Goal: Answer question/provide support: Answer question/provide support

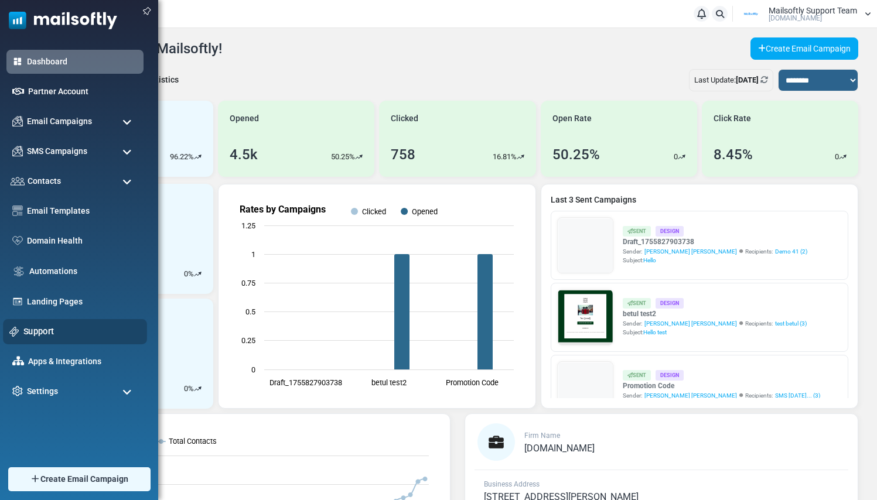
click at [42, 333] on link "Support" at bounding box center [81, 331] width 117 height 13
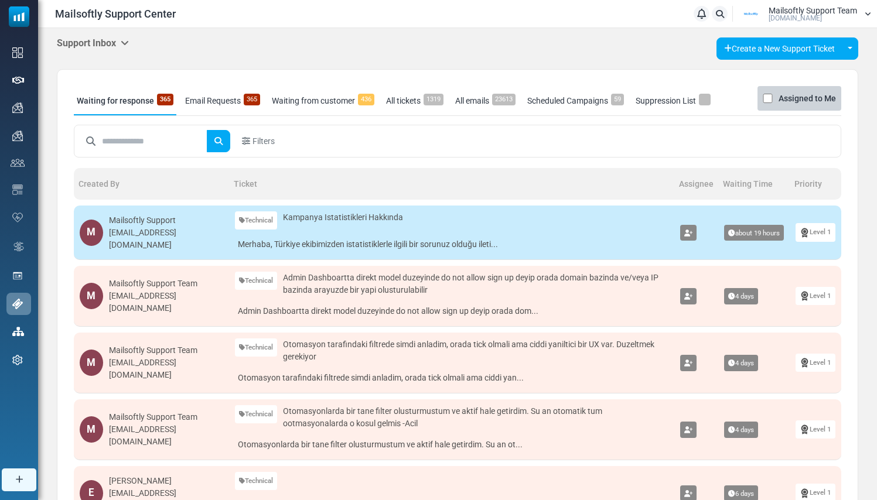
click at [127, 42] on icon at bounding box center [125, 42] width 8 height 9
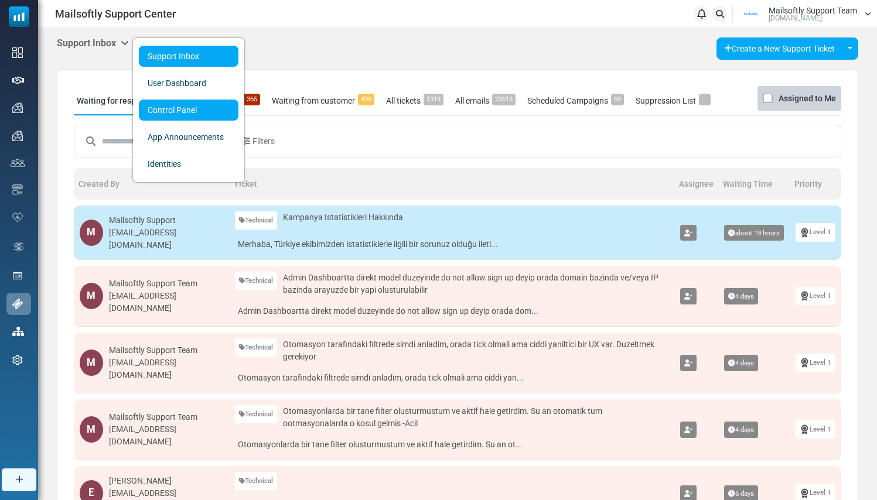
click at [152, 114] on link "Control Panel" at bounding box center [189, 110] width 100 height 21
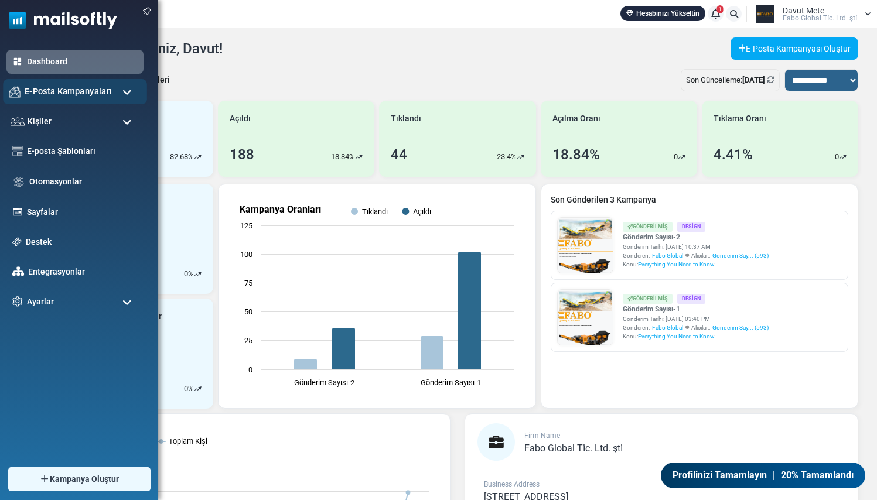
click at [80, 94] on span "E-Posta Kampanyaları" at bounding box center [68, 91] width 87 height 13
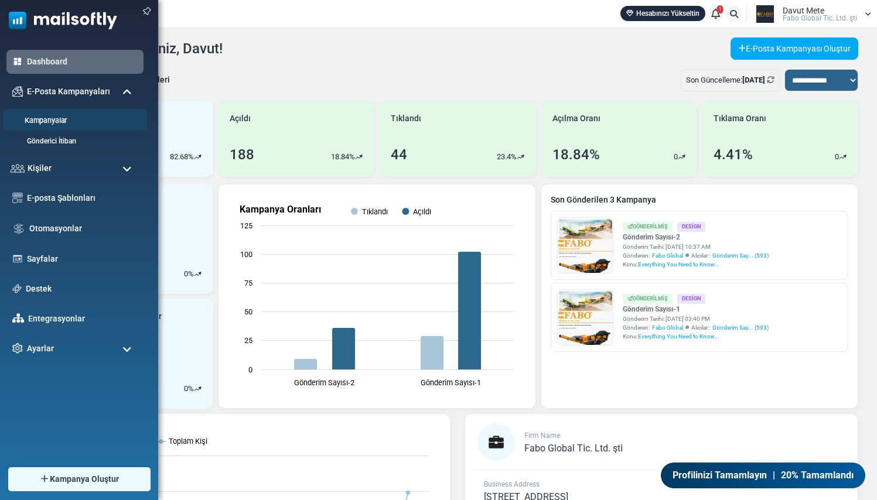
click at [56, 119] on link "Kampanyalar" at bounding box center [73, 120] width 141 height 11
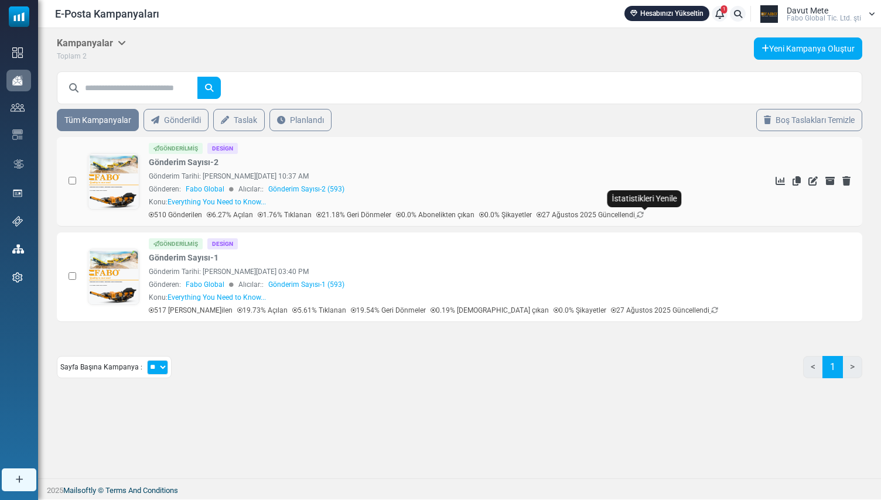
click at [644, 214] on icon at bounding box center [640, 214] width 7 height 7
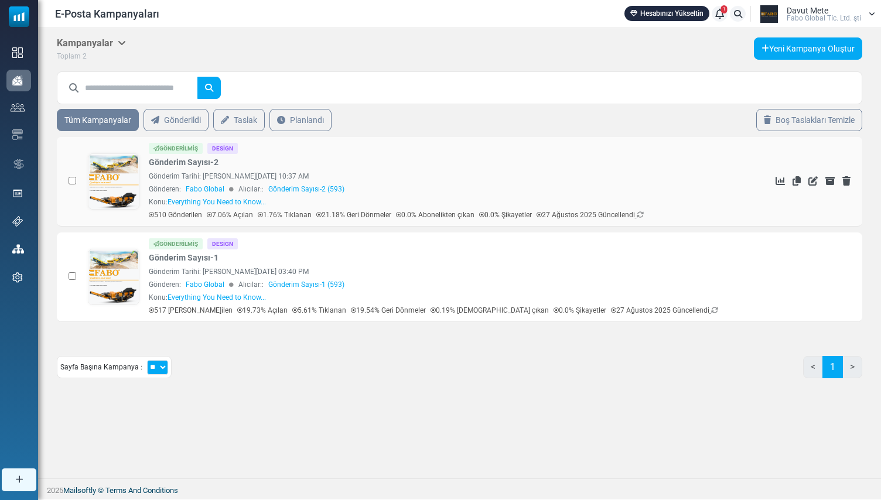
click at [644, 214] on icon at bounding box center [640, 214] width 7 height 7
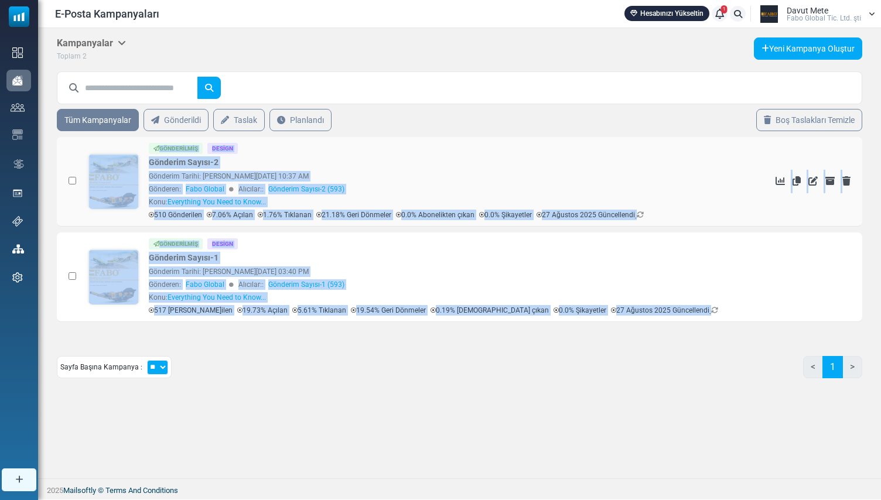
drag, startPoint x: 673, startPoint y: 307, endPoint x: 74, endPoint y: 219, distance: 605.8
click at [74, 219] on tbody "0 Selected Delete Selected Archive Selected Gönderilmiş Design Gönderim Sayısı-…" at bounding box center [460, 229] width 806 height 185
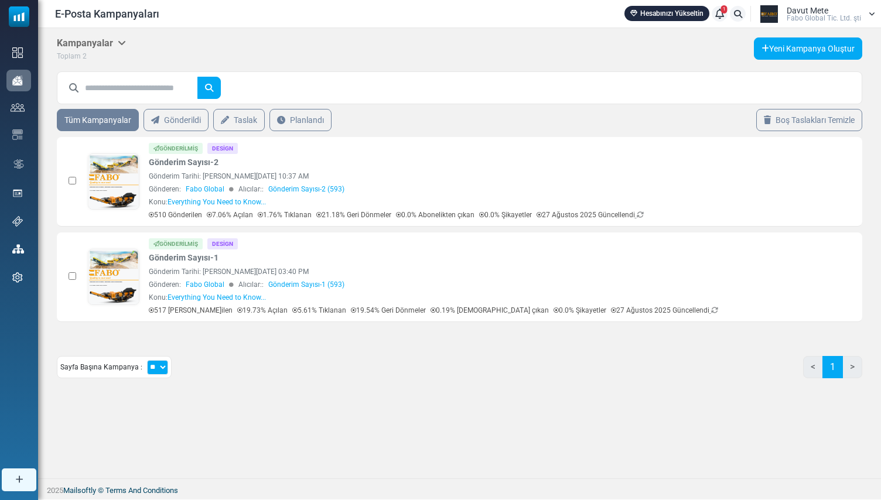
click at [301, 367] on div "Sayfa Başına Kampanya : ** ** ** < 1 >" at bounding box center [460, 372] width 806 height 32
click at [114, 183] on link at bounding box center [113, 214] width 50 height 121
click at [820, 11] on span "Davut Mete" at bounding box center [808, 10] width 42 height 8
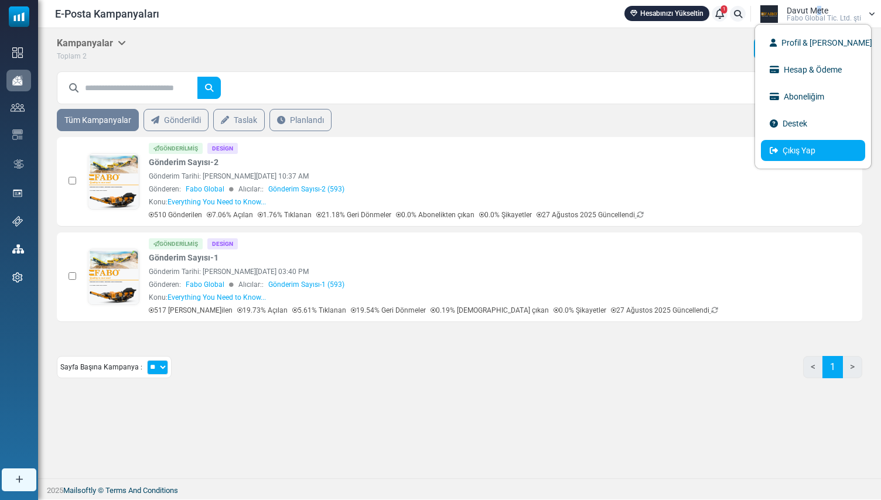
click at [783, 153] on link "Çıkış Yap" at bounding box center [813, 150] width 104 height 21
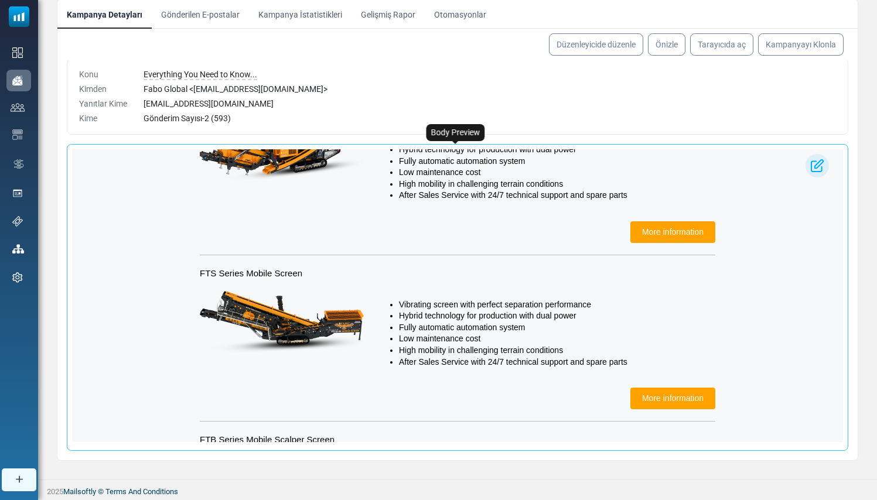
scroll to position [1178, 0]
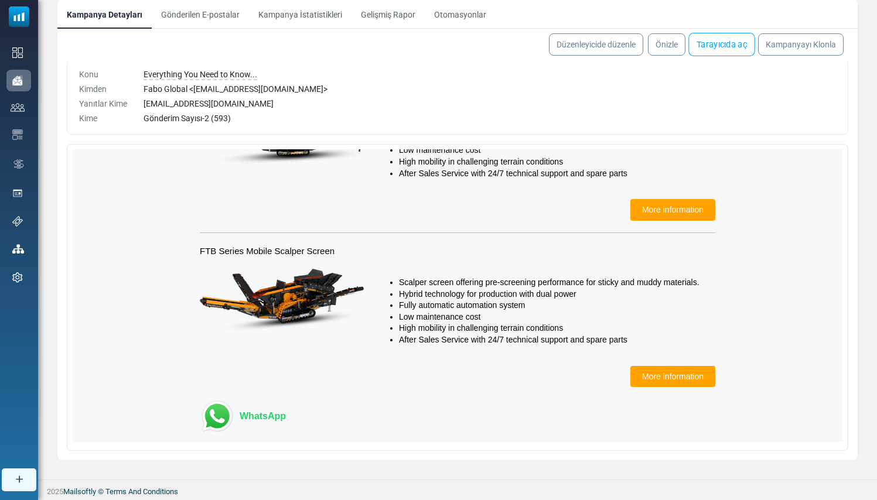
click at [724, 53] on link "Tarayıcıda aç" at bounding box center [721, 44] width 66 height 23
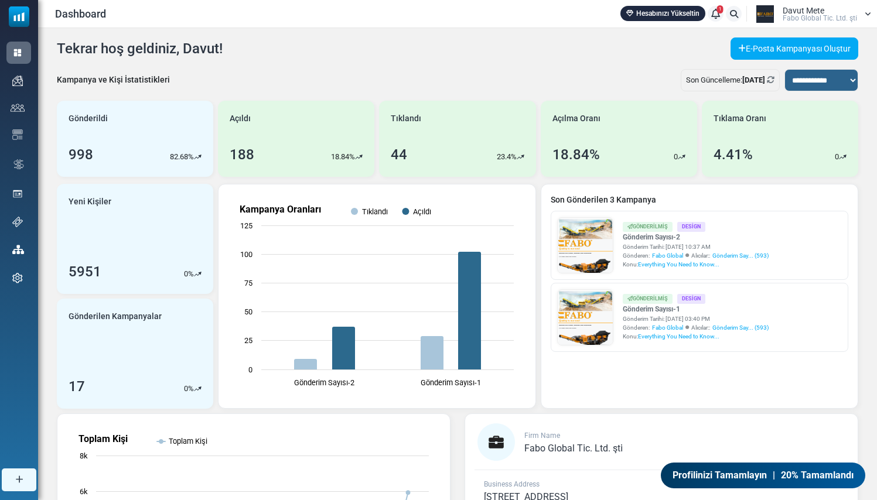
click at [797, 16] on span "Fabo Global Ti̇c. Ltd. şti̇" at bounding box center [820, 18] width 74 height 7
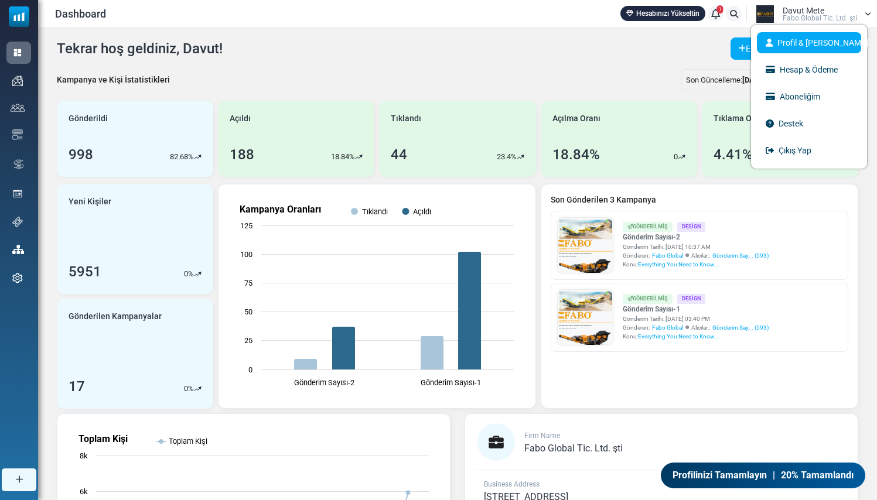
click at [791, 33] on link "Profil & Tercihler" at bounding box center [809, 42] width 104 height 21
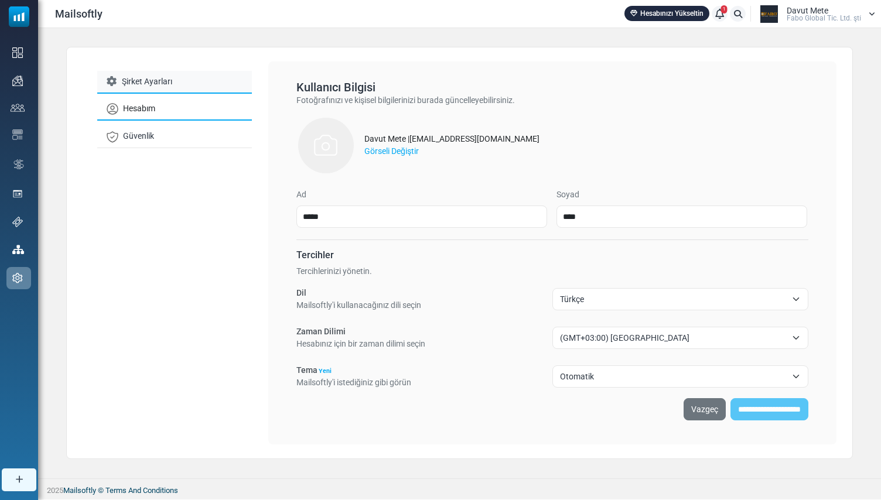
click at [172, 82] on link "Şirket Ayarları" at bounding box center [174, 82] width 155 height 23
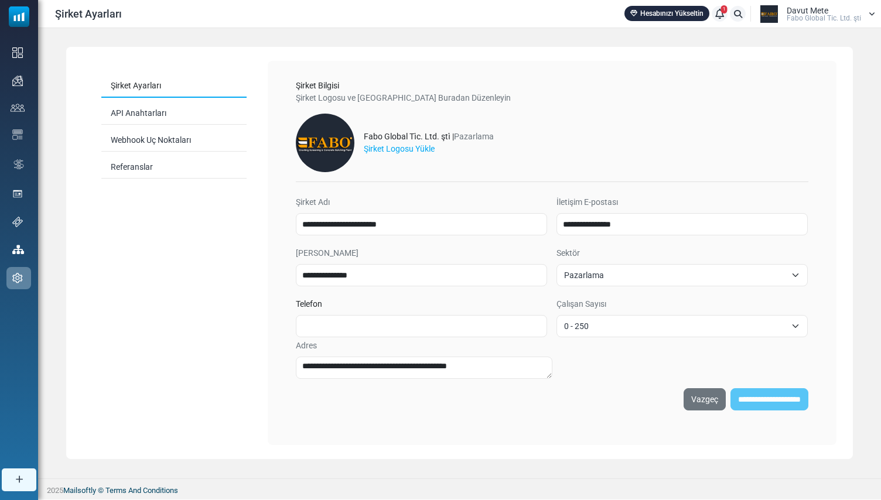
click at [805, 6] on span "Davut Mete" at bounding box center [808, 10] width 42 height 8
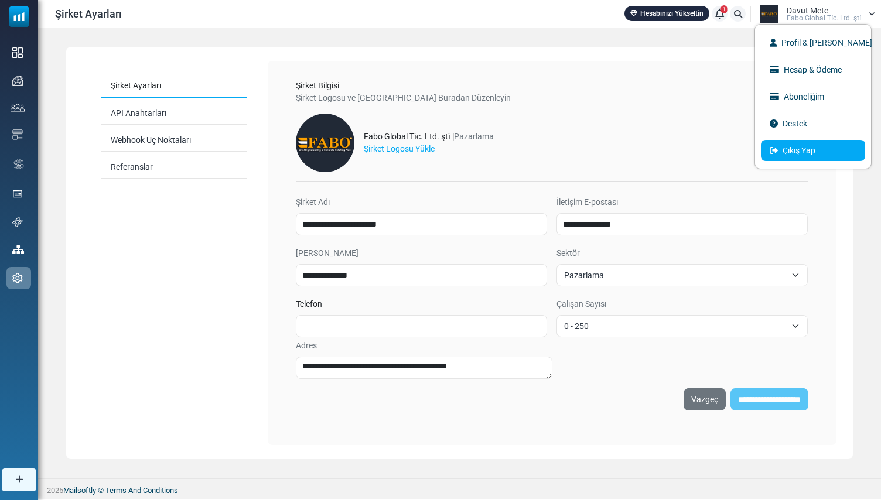
click at [797, 149] on link "Çıkış Yap" at bounding box center [813, 150] width 104 height 21
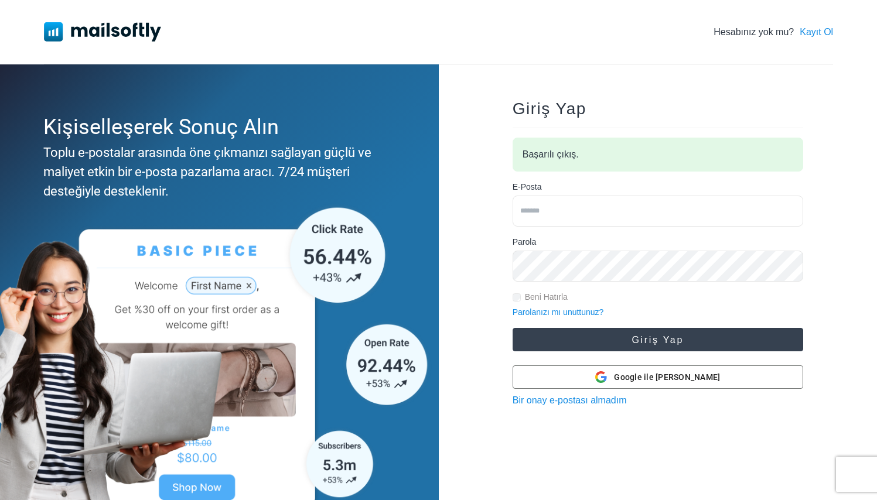
type input "**********"
click at [581, 341] on button "Giriş Yap" at bounding box center [658, 339] width 291 height 23
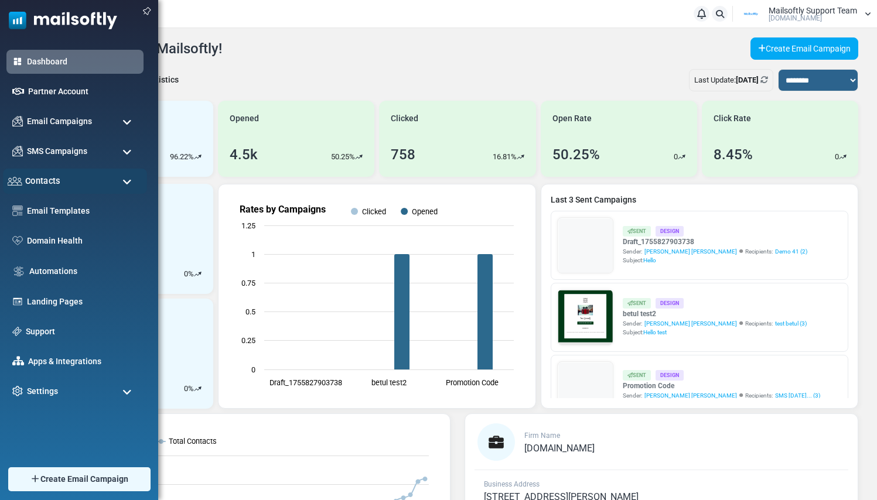
click at [52, 185] on span "Contacts" at bounding box center [42, 181] width 35 height 13
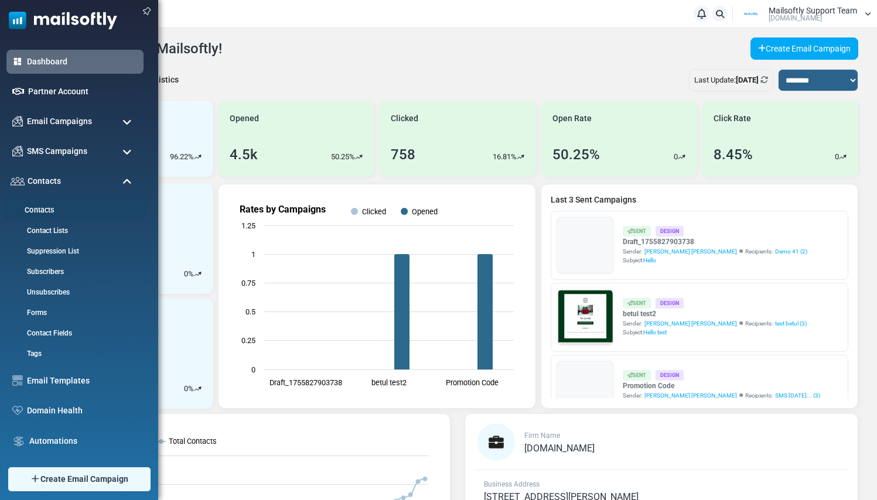
click at [44, 209] on link "Contacts" at bounding box center [73, 210] width 141 height 11
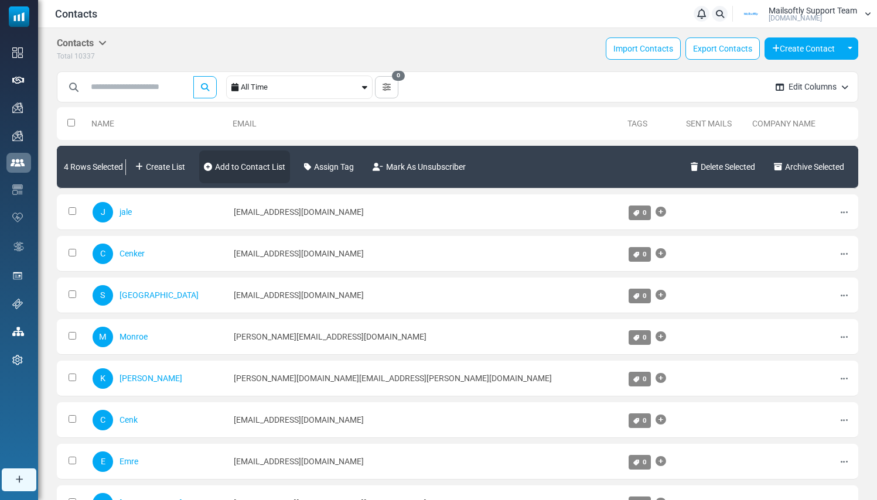
click at [262, 165] on link "Add to Contact List" at bounding box center [244, 167] width 91 height 33
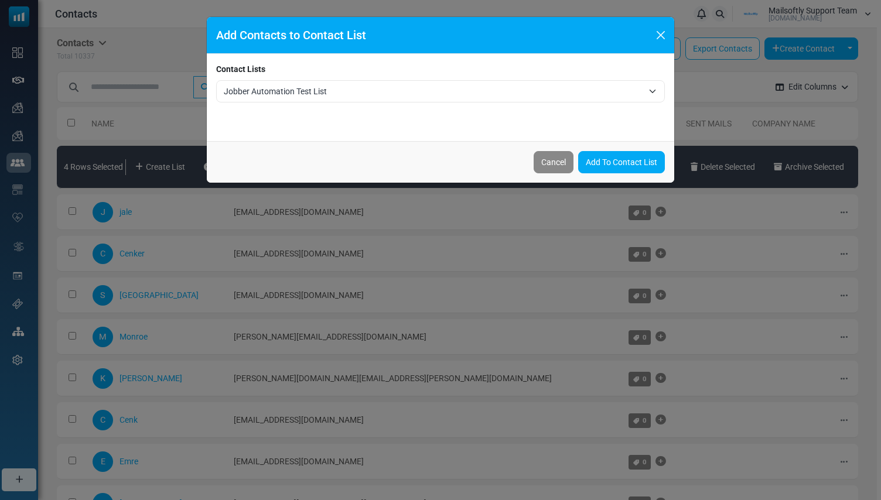
click at [326, 90] on span "Jobber Automation Test List" at bounding box center [433, 91] width 419 height 14
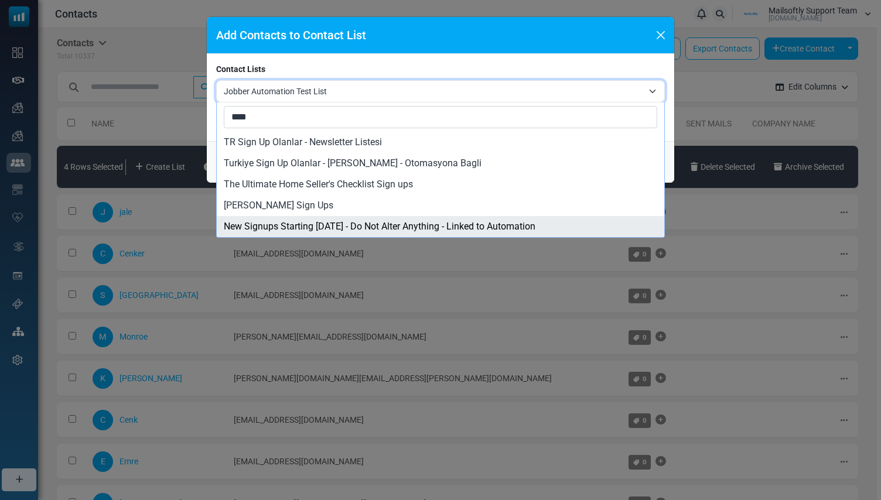
type input "****"
select select "****"
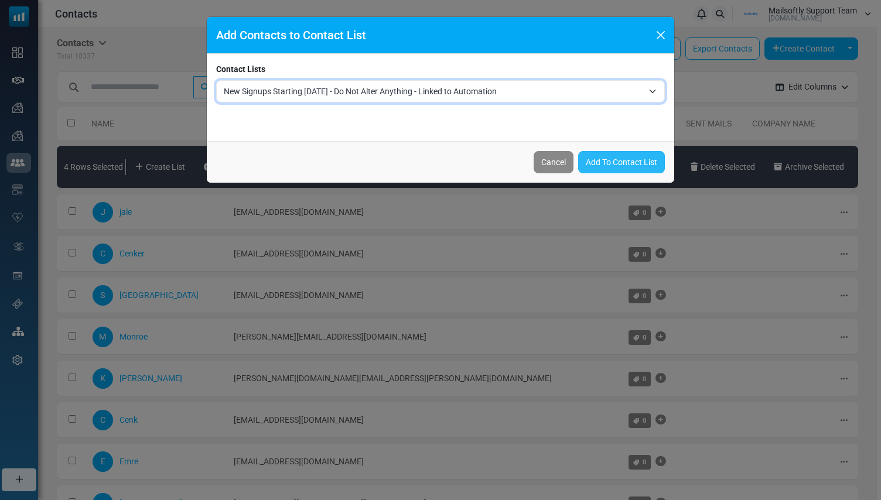
click at [624, 155] on link "Add To Contact List" at bounding box center [621, 162] width 87 height 22
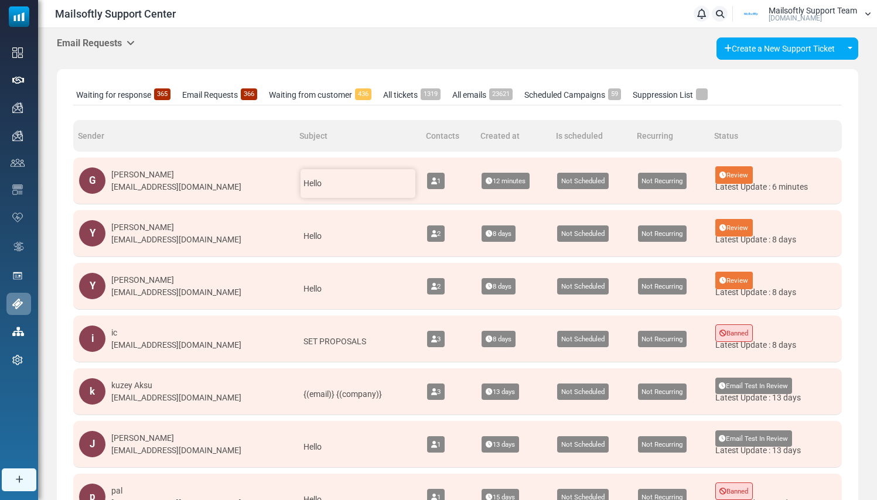
click at [301, 180] on div "Hello" at bounding box center [358, 183] width 115 height 29
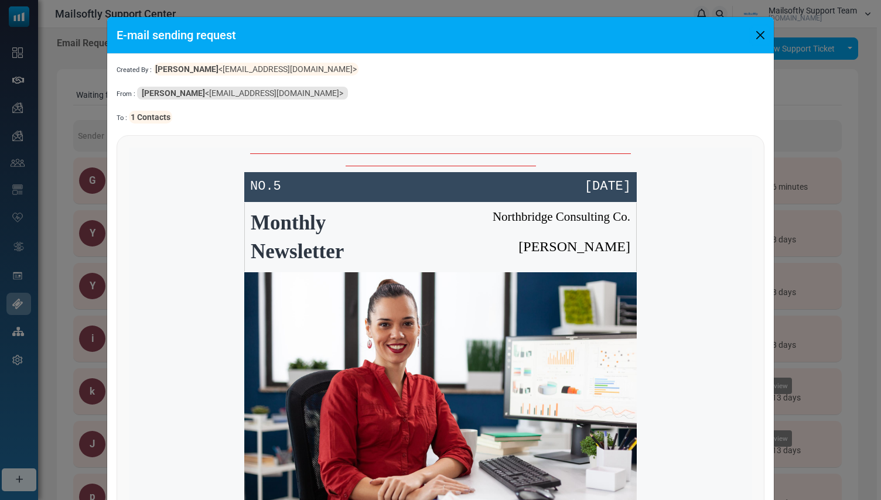
click at [760, 33] on button "Close" at bounding box center [761, 35] width 18 height 18
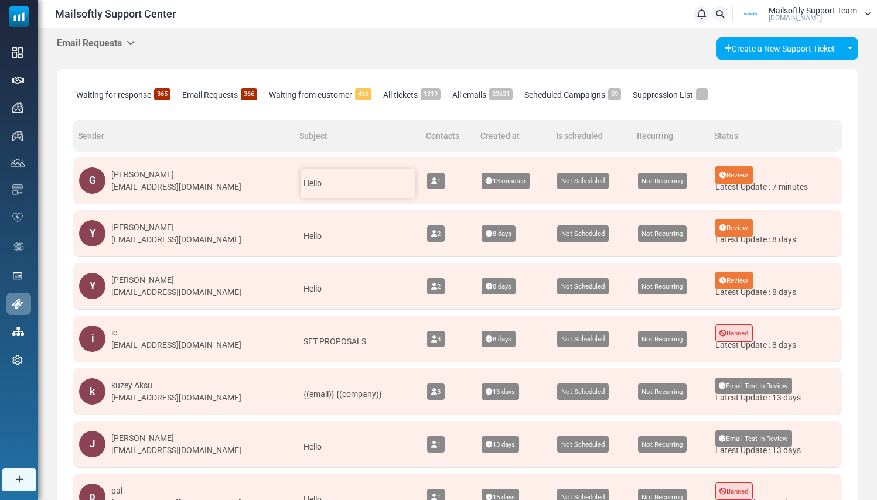
click at [301, 170] on div "Hello" at bounding box center [358, 183] width 115 height 29
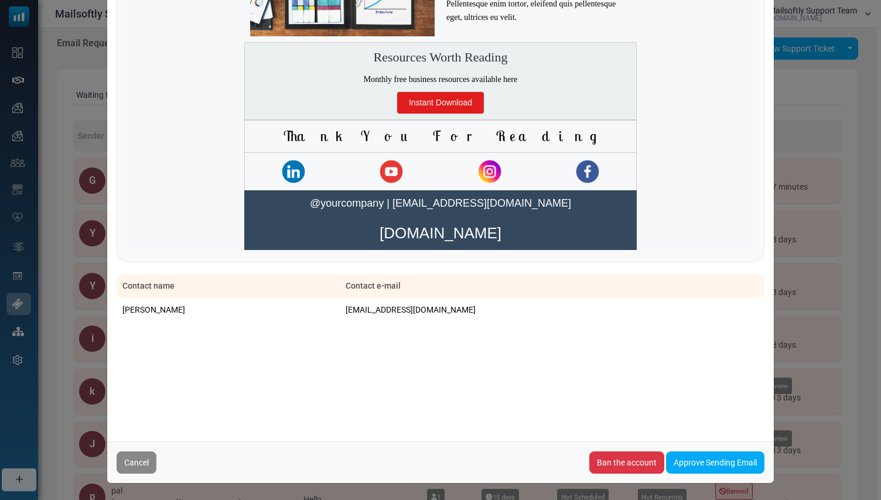
scroll to position [1949, 0]
click at [448, 114] on span "Instant Download" at bounding box center [440, 103] width 87 height 22
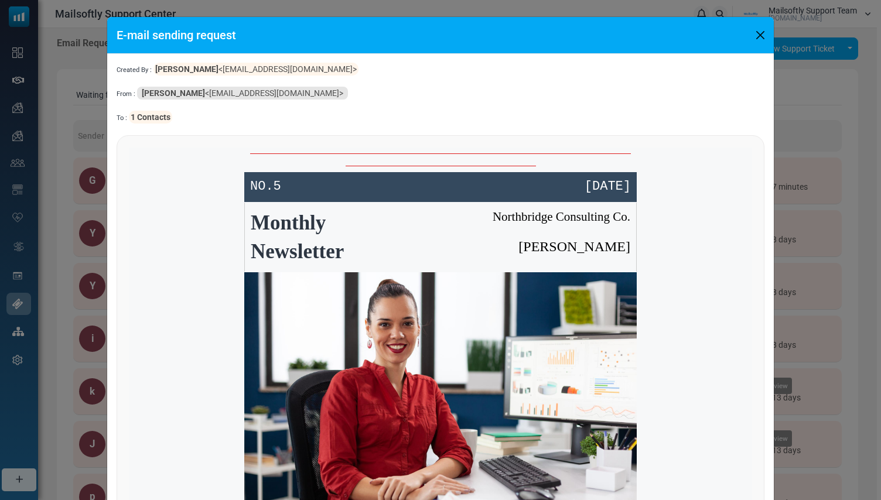
scroll to position [0, 0]
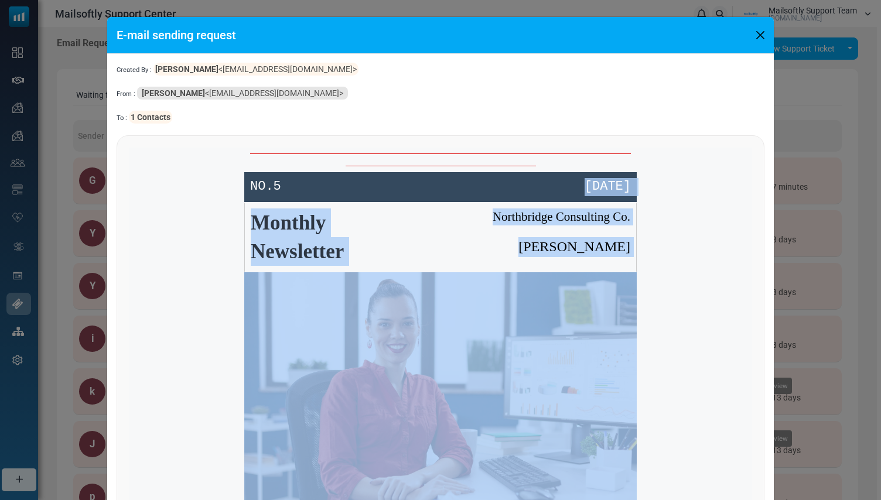
drag, startPoint x: 512, startPoint y: 194, endPoint x: 615, endPoint y: 310, distance: 155.2
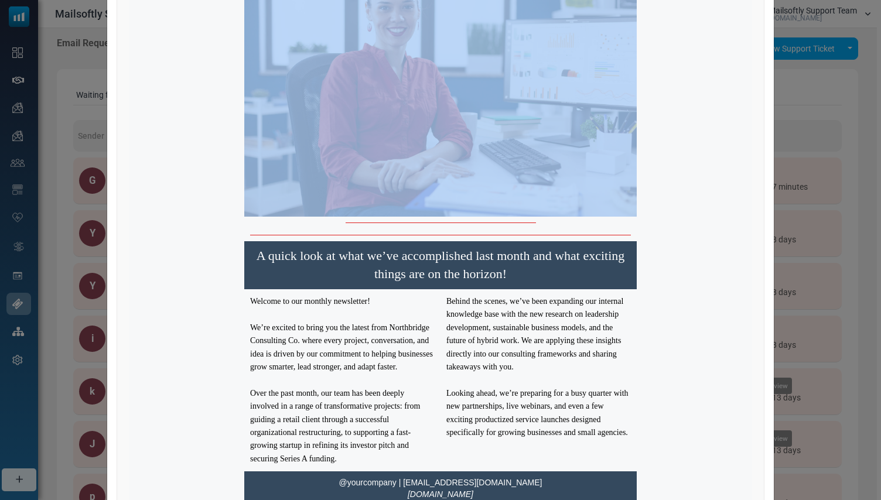
scroll to position [497, 0]
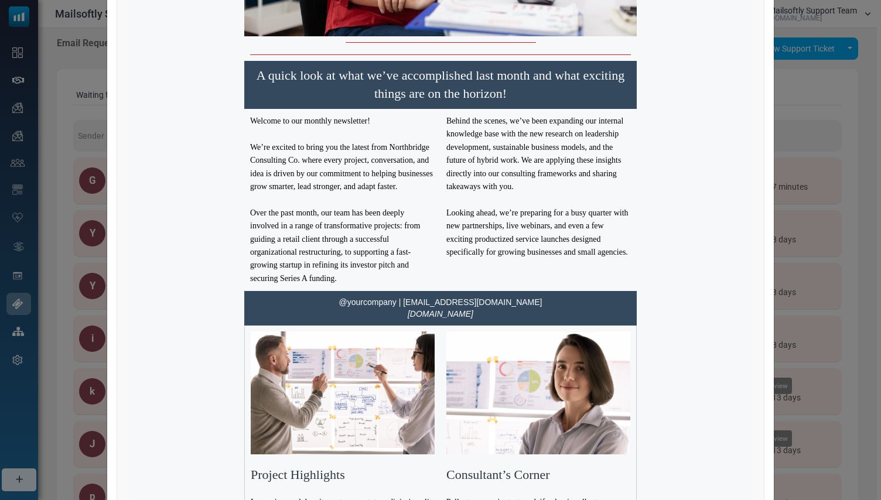
click at [482, 206] on p at bounding box center [538, 199] width 185 height 13
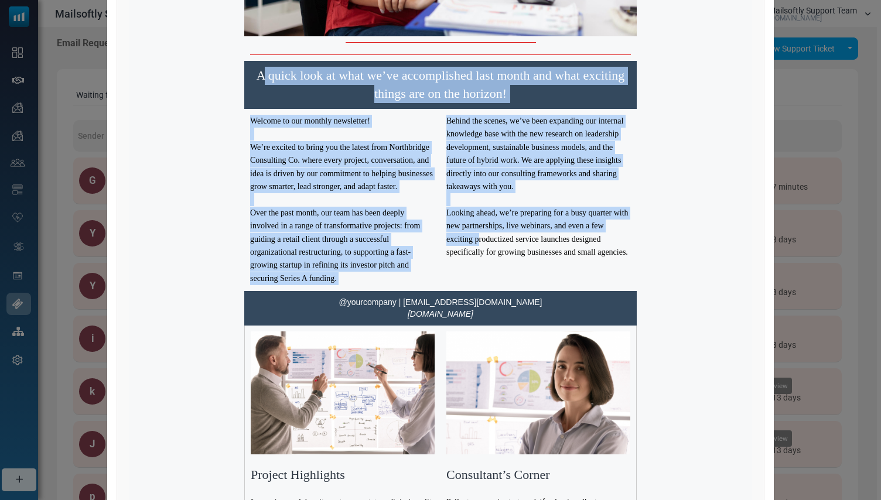
drag, startPoint x: 265, startPoint y: 73, endPoint x: 522, endPoint y: 255, distance: 315.2
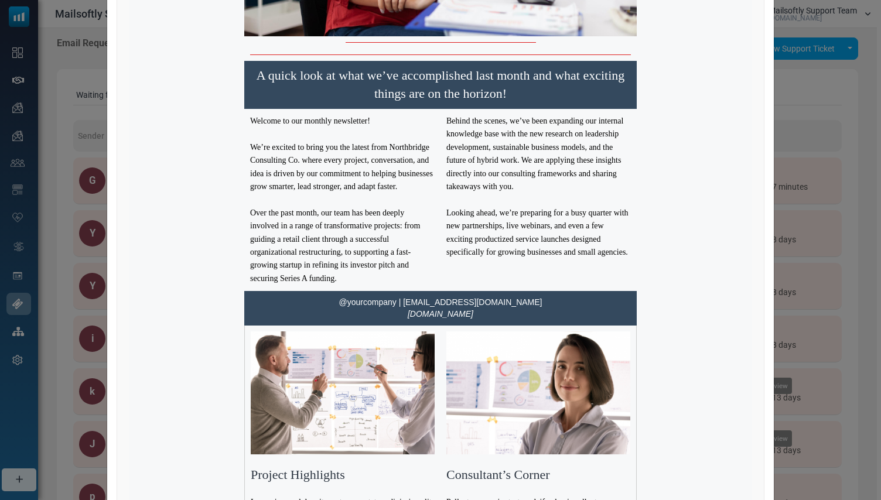
click at [524, 260] on p "Looking ahead, we’re preparing for a busy quarter with new partnerships, live w…" at bounding box center [538, 233] width 185 height 53
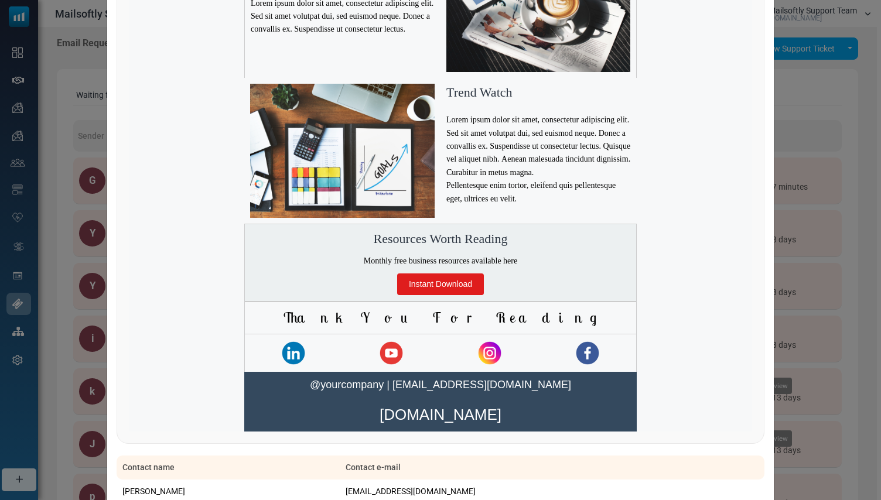
scroll to position [1986, 0]
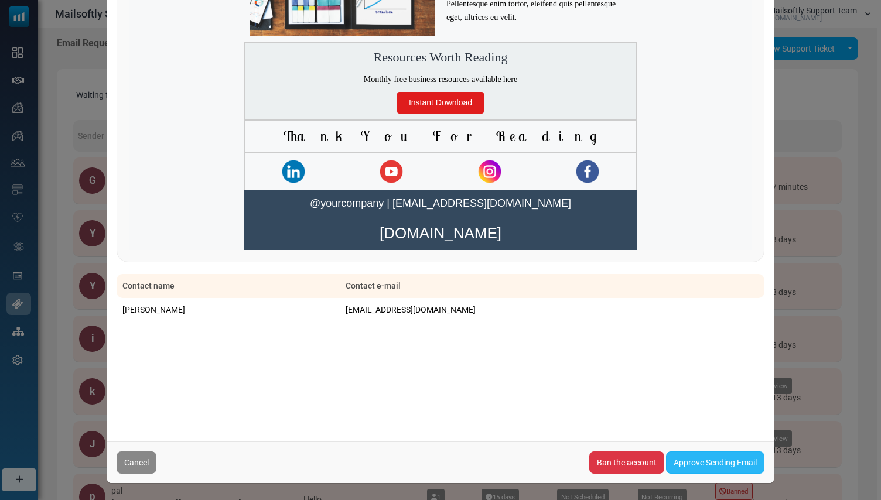
click at [708, 463] on link "Approve Sending Email" at bounding box center [715, 463] width 98 height 22
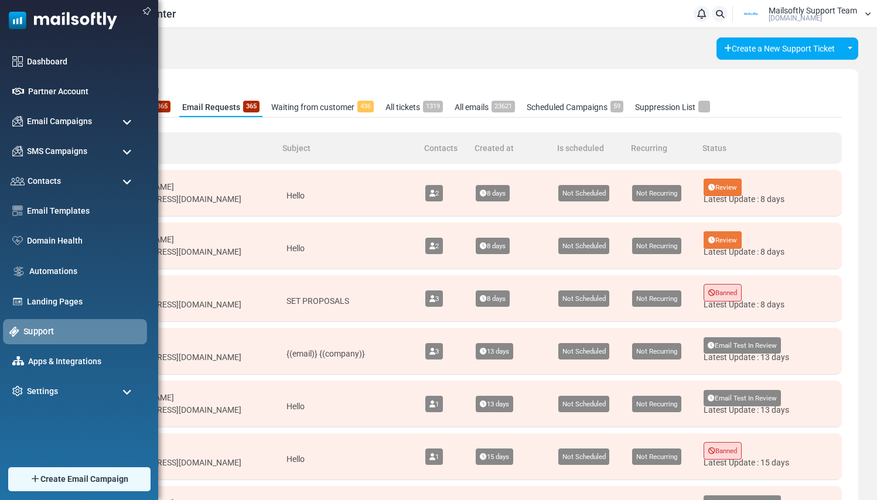
click at [39, 329] on link "Support" at bounding box center [81, 331] width 117 height 13
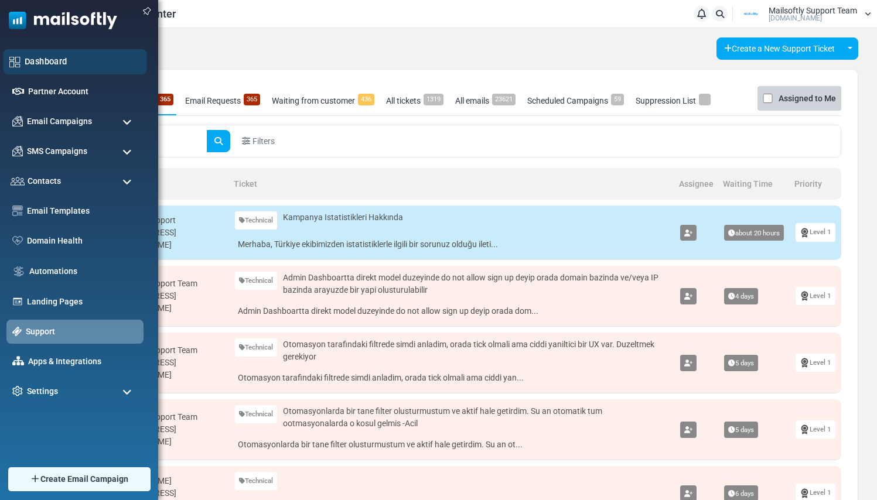
click at [35, 58] on link "Dashboard" at bounding box center [83, 61] width 116 height 13
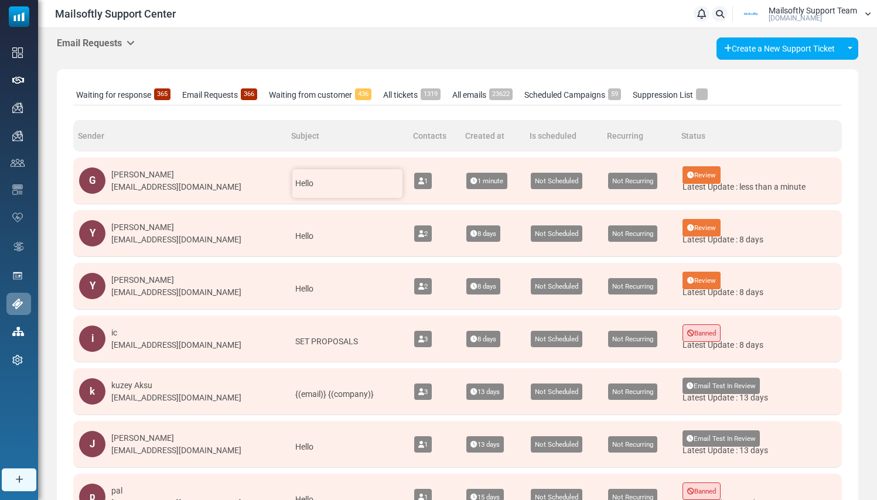
click at [318, 181] on div "Hello" at bounding box center [347, 183] width 110 height 29
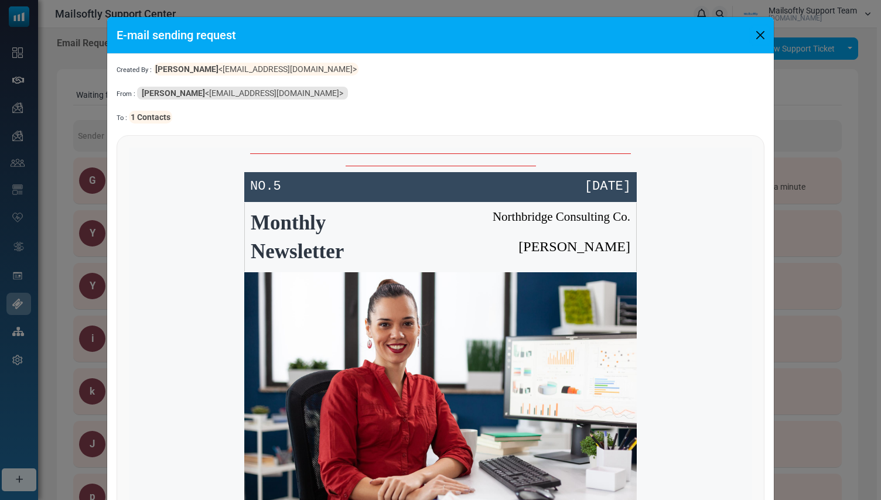
click at [759, 33] on button "Close" at bounding box center [761, 35] width 18 height 18
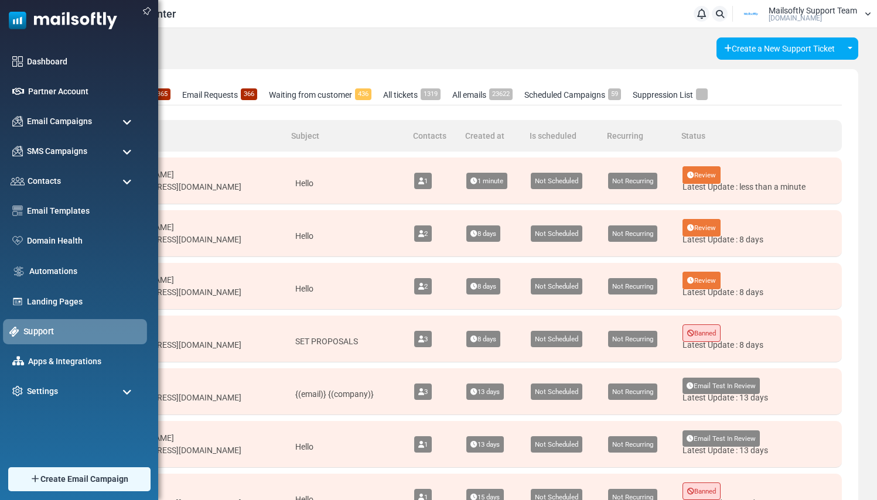
click at [42, 329] on link "Support" at bounding box center [81, 331] width 117 height 13
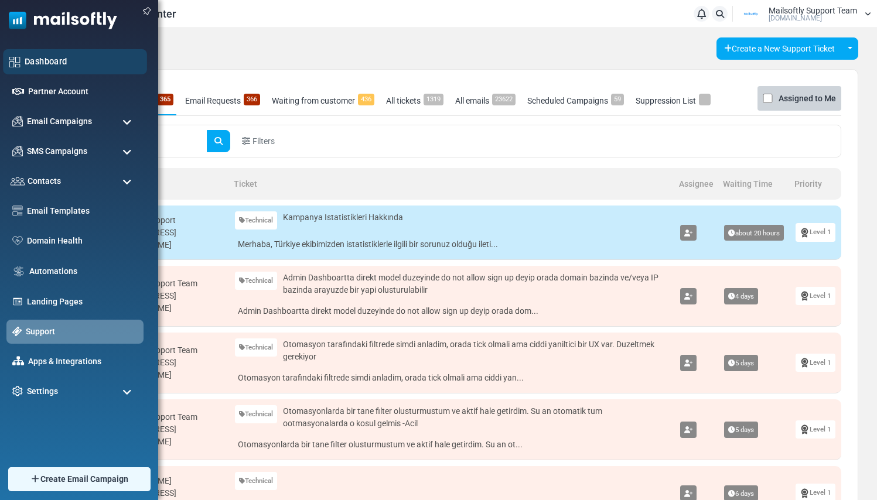
click at [42, 64] on link "Dashboard" at bounding box center [83, 61] width 116 height 13
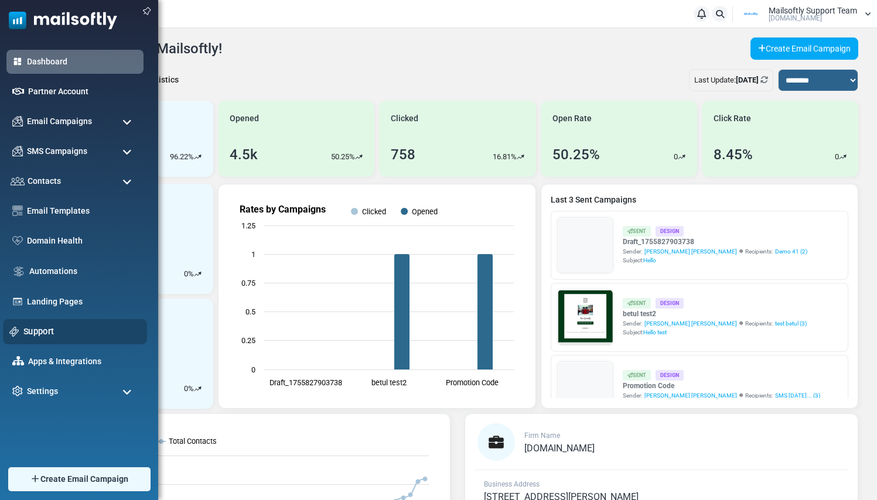
click at [29, 329] on link "Support" at bounding box center [81, 331] width 117 height 13
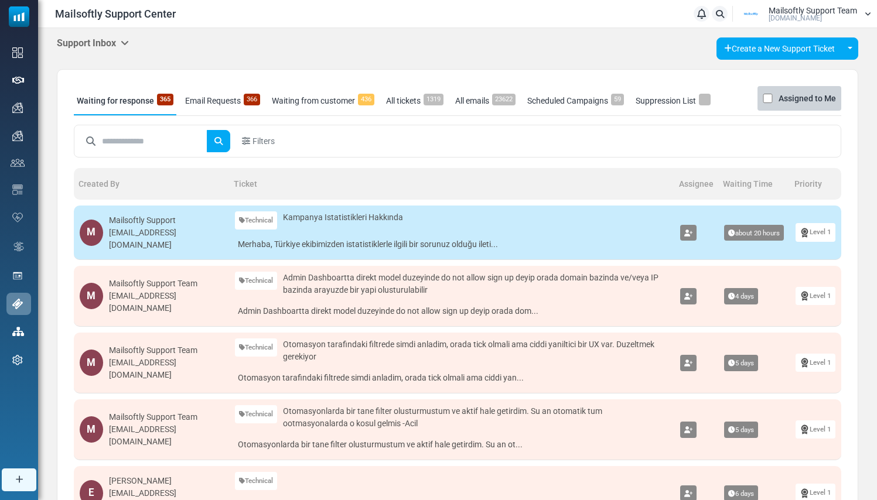
click at [128, 42] on icon at bounding box center [125, 42] width 8 height 9
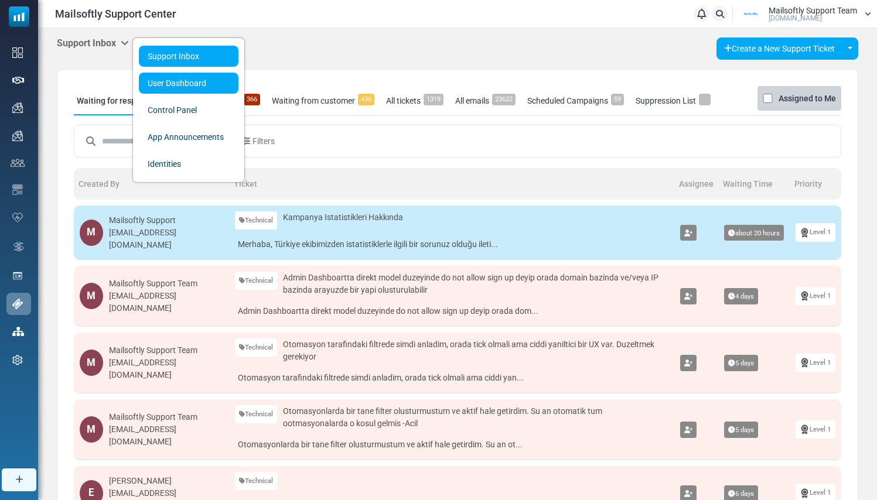
click at [162, 93] on link "User Dashboard" at bounding box center [189, 83] width 100 height 21
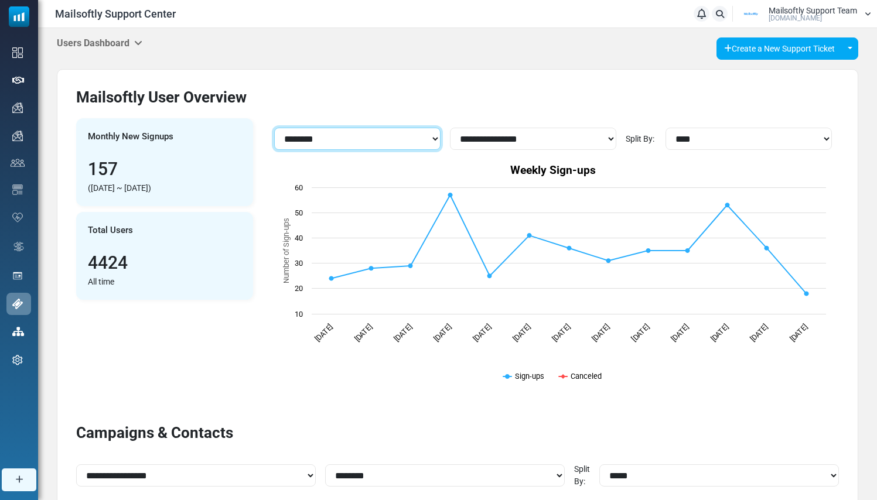
click at [407, 134] on select "**********" at bounding box center [357, 139] width 166 height 22
click at [274, 128] on select "**********" at bounding box center [357, 139] width 166 height 22
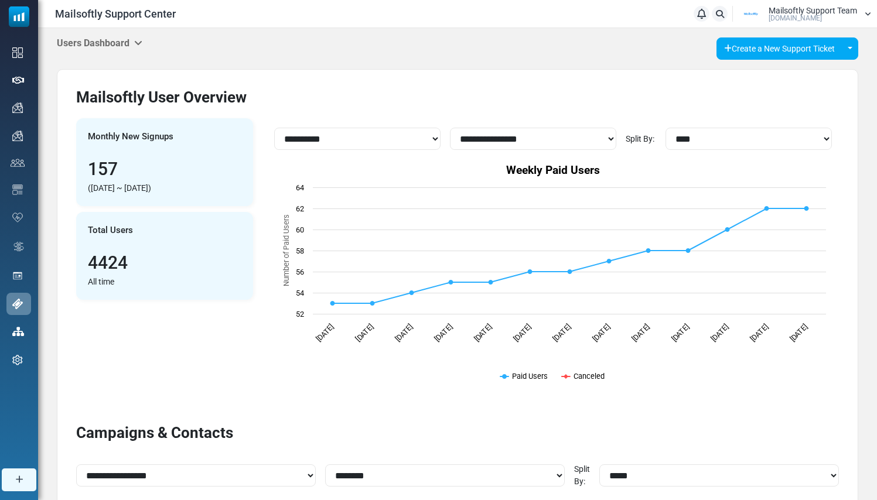
click at [791, 15] on span "[DOMAIN_NAME]" at bounding box center [795, 18] width 53 height 7
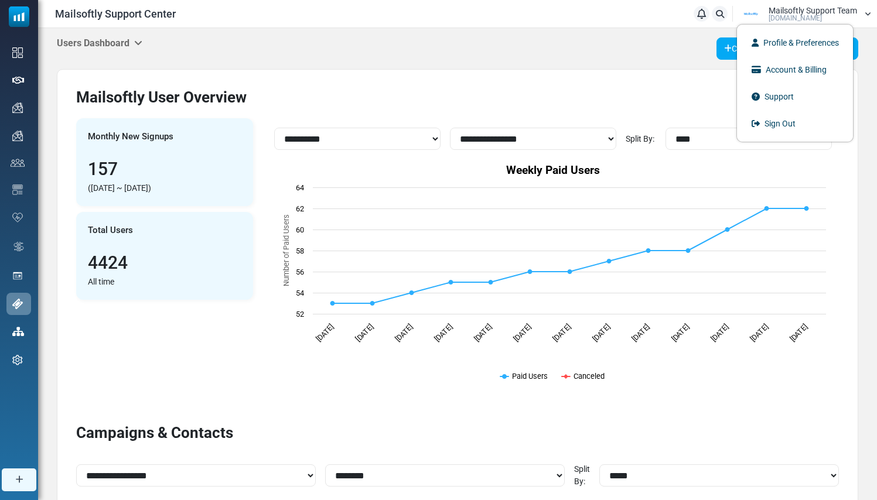
click at [581, 60] on div "Users Dashboard Support Inbox User Dashboard Control Panel App Announcements Id…" at bounding box center [457, 407] width 839 height 758
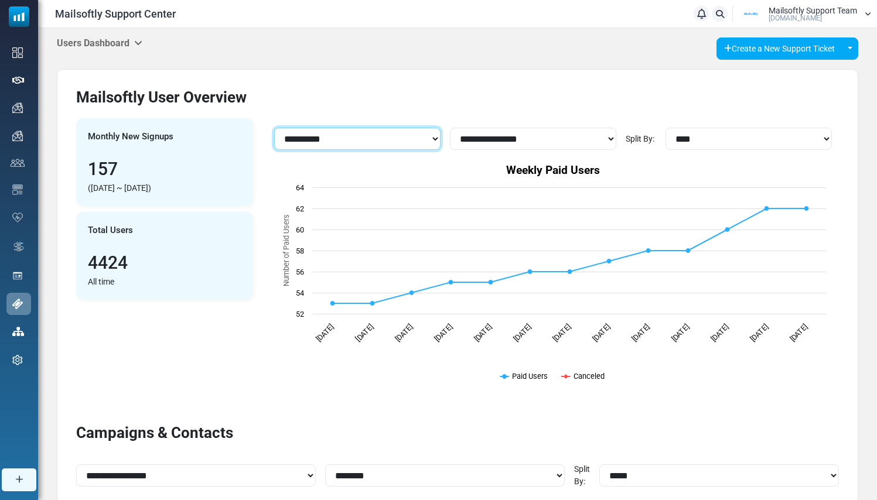
click at [395, 134] on select "**********" at bounding box center [357, 139] width 166 height 22
select select "**********"
click at [274, 128] on select "**********" at bounding box center [357, 139] width 166 height 22
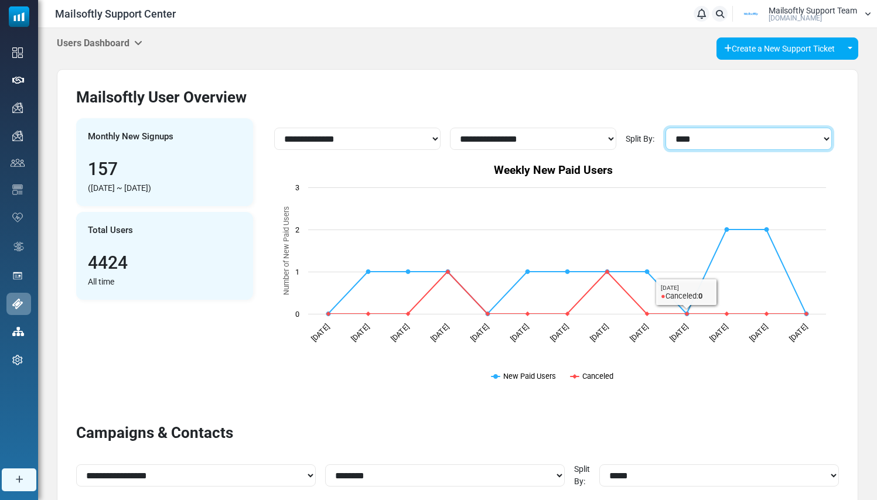
click at [702, 139] on select "***** **** ***" at bounding box center [749, 139] width 166 height 22
select select "*******"
click at [666, 128] on select "***** **** ***" at bounding box center [749, 139] width 166 height 22
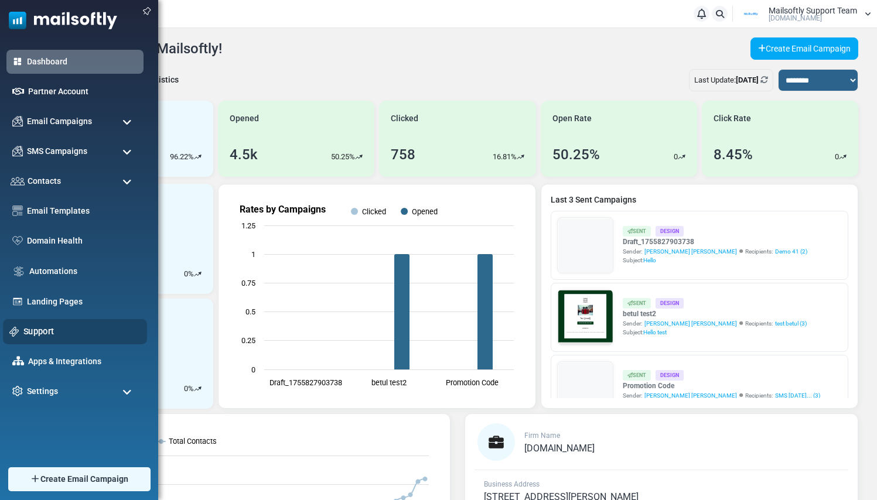
click at [42, 330] on link "Support" at bounding box center [81, 331] width 117 height 13
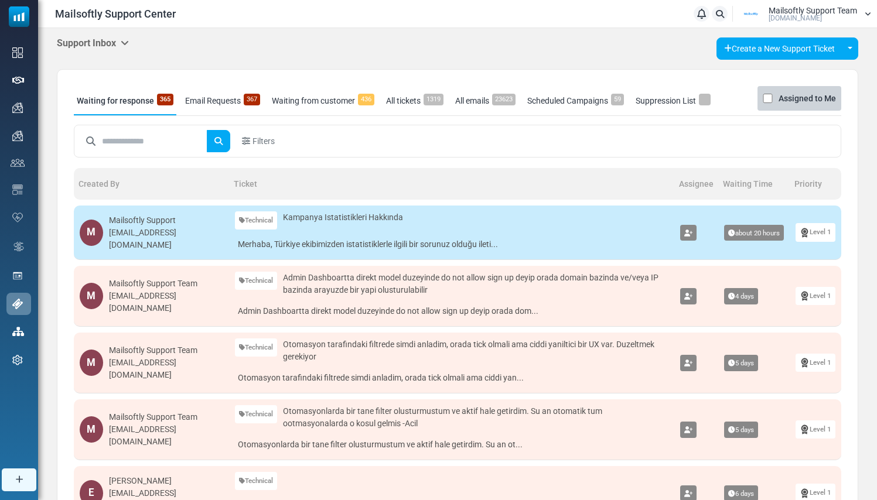
click at [127, 43] on icon at bounding box center [125, 42] width 8 height 9
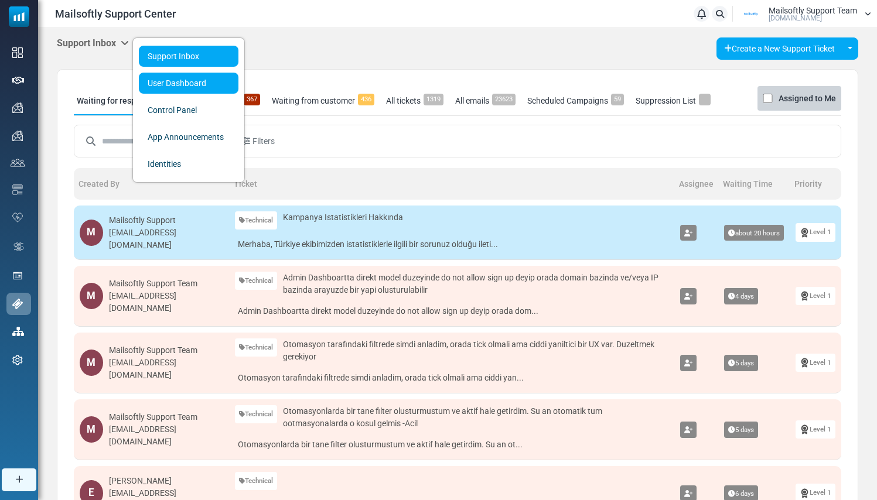
click at [180, 84] on link "User Dashboard" at bounding box center [189, 83] width 100 height 21
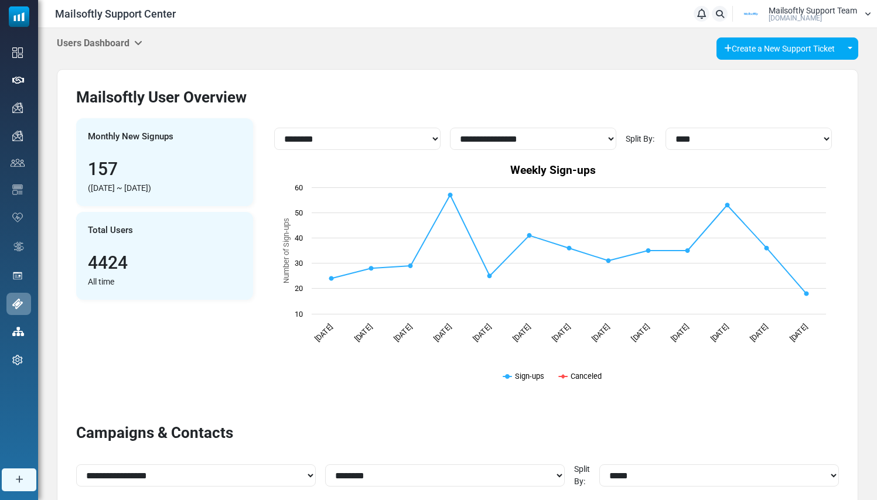
click at [138, 42] on icon at bounding box center [138, 42] width 8 height 9
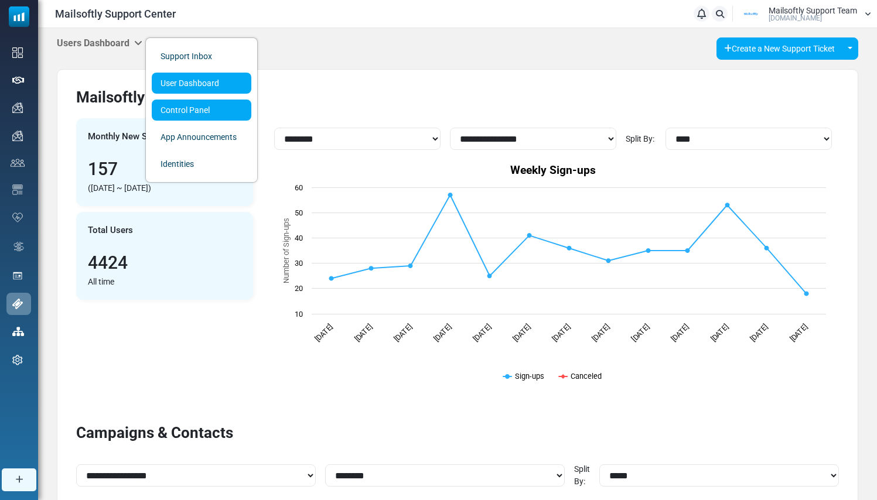
click at [180, 109] on link "Control Panel" at bounding box center [202, 110] width 100 height 21
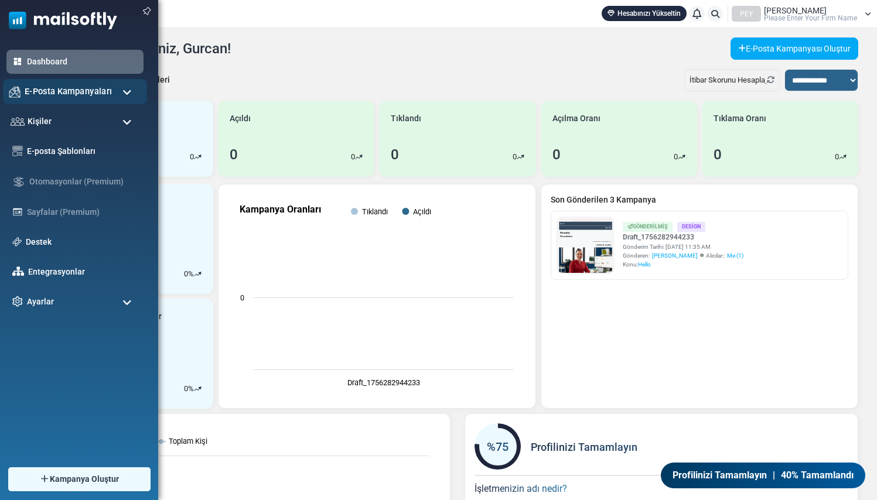
click at [53, 92] on span "E-Posta Kampanyaları" at bounding box center [68, 91] width 87 height 13
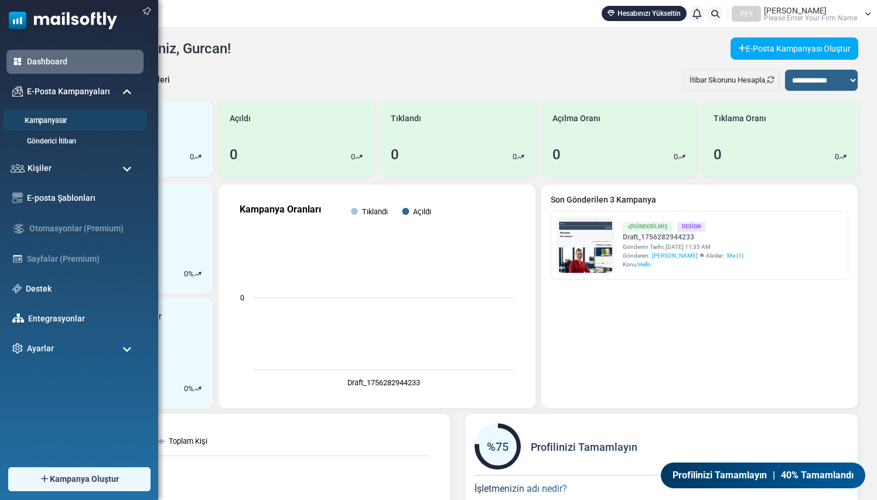
click at [55, 122] on link "Kampanyalar" at bounding box center [73, 120] width 141 height 11
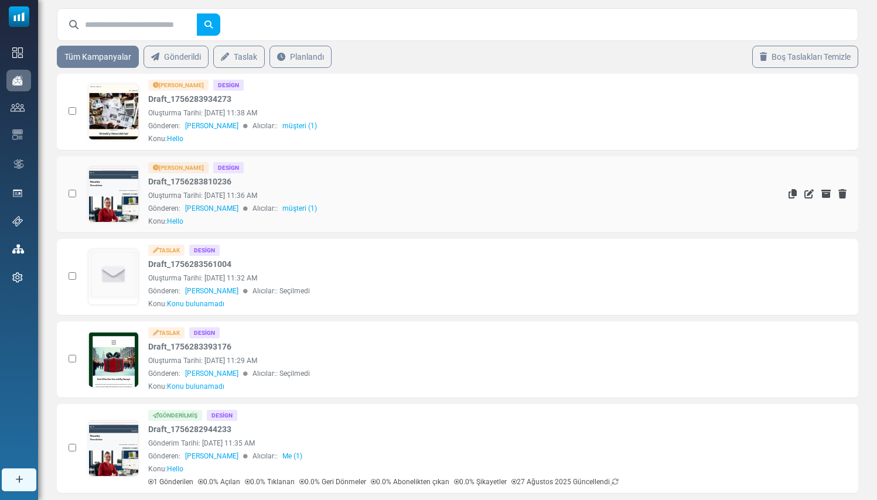
scroll to position [59, 0]
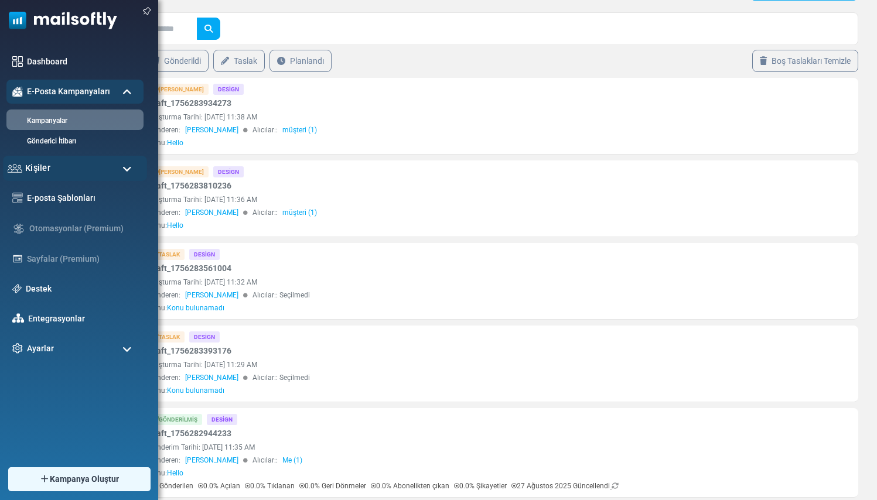
click at [52, 170] on div "Kişiler" at bounding box center [75, 168] width 144 height 25
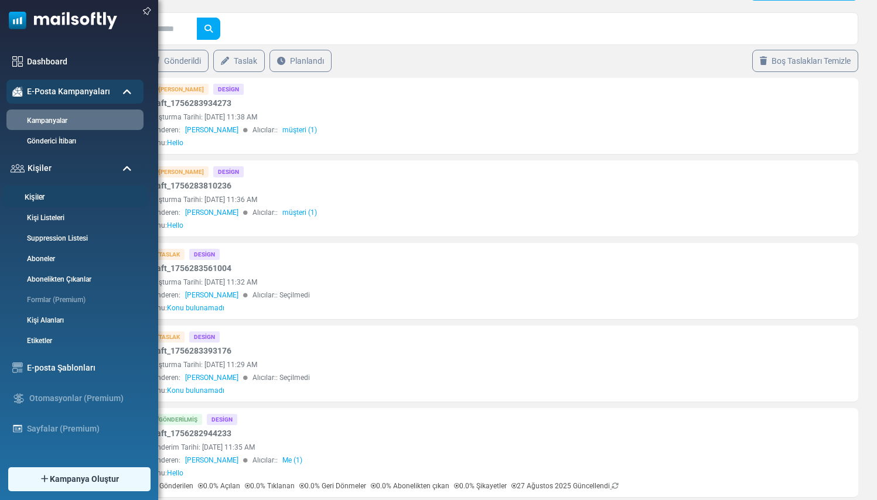
click at [42, 194] on link "Kişiler" at bounding box center [73, 197] width 141 height 11
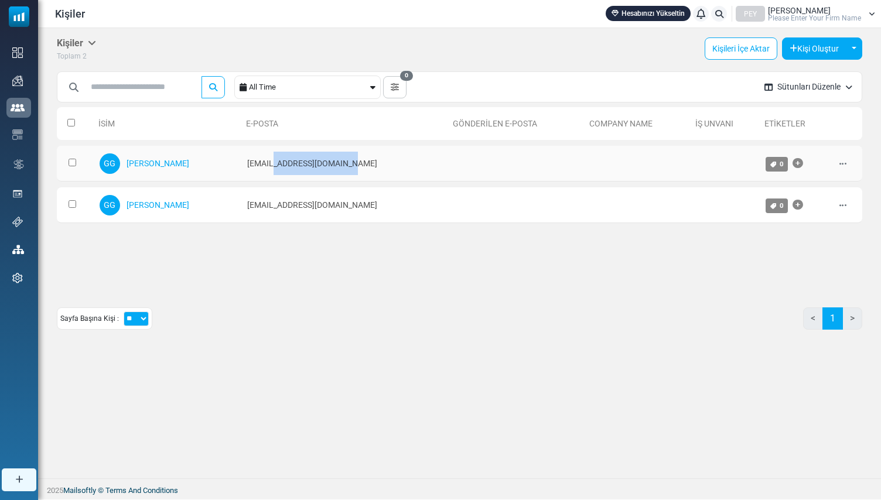
drag, startPoint x: 356, startPoint y: 163, endPoint x: 272, endPoint y: 164, distance: 83.2
click at [272, 164] on td "satis@beymasmetal.com.tr" at bounding box center [344, 164] width 207 height 36
copy td "beymasmetal.com.tr"
click at [808, 15] on span "Please Enter Your Firm Name" at bounding box center [814, 18] width 93 height 7
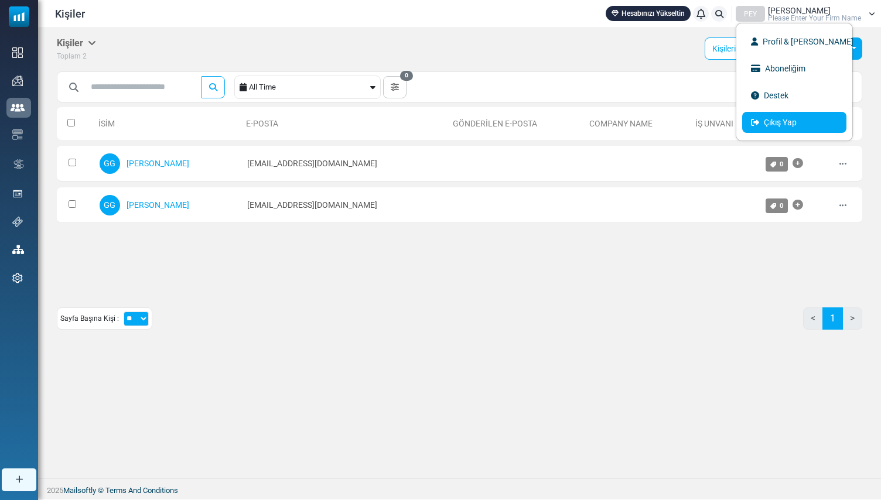
click at [787, 126] on link "Çıkış Yap" at bounding box center [794, 122] width 104 height 21
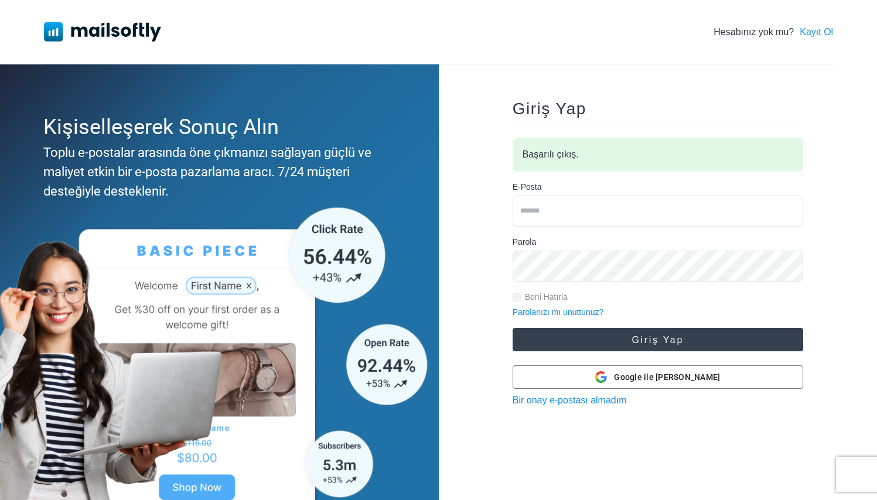
type input "**********"
click at [630, 340] on button "Giriş Yap" at bounding box center [658, 339] width 291 height 23
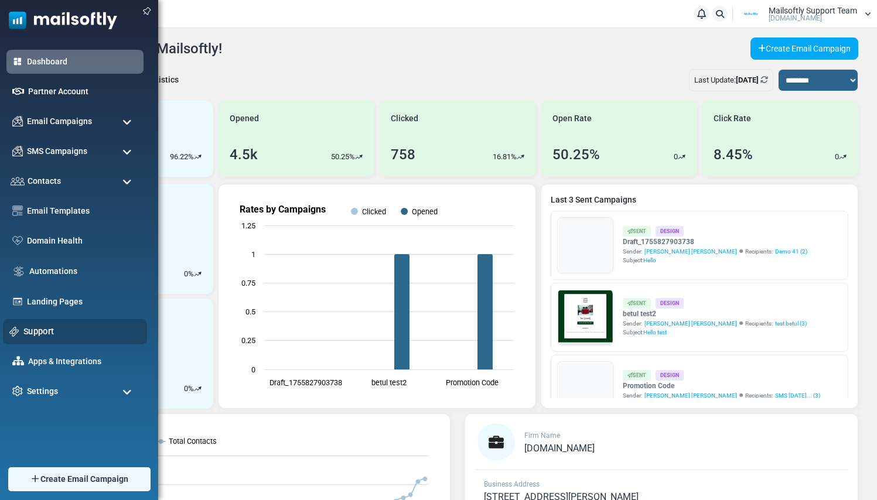
click at [50, 330] on link "Support" at bounding box center [81, 331] width 117 height 13
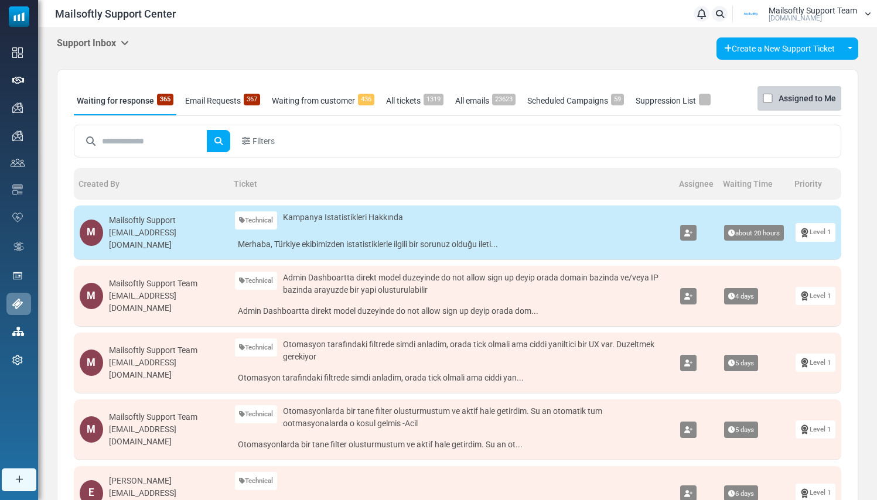
click at [129, 49] on h5 "Support Inbox" at bounding box center [93, 42] width 72 height 11
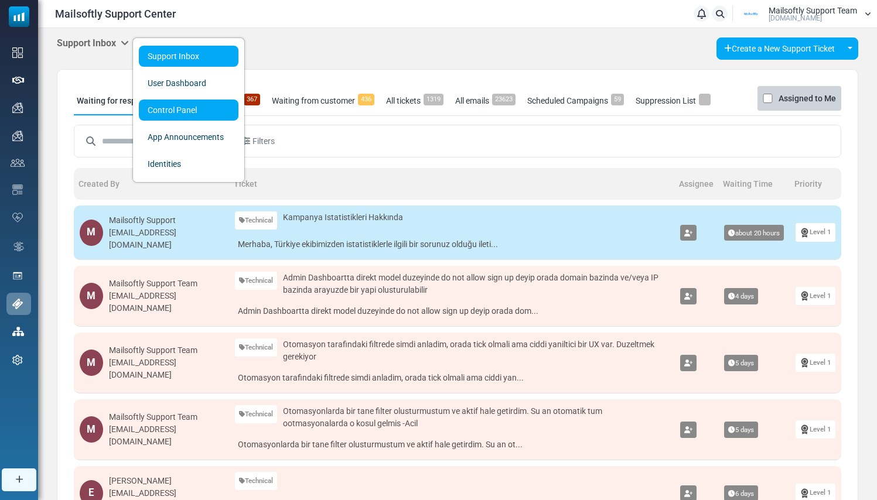
click at [179, 111] on link "Control Panel" at bounding box center [189, 110] width 100 height 21
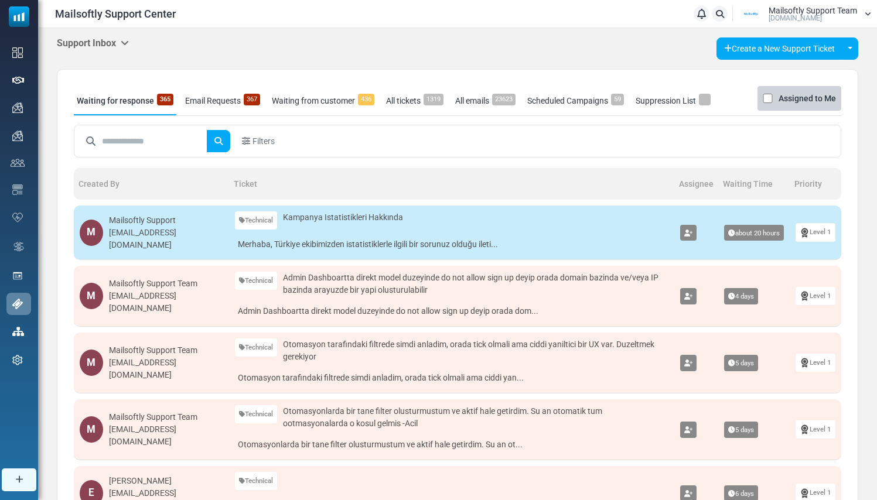
click at [232, 108] on link "Email Requests 367" at bounding box center [222, 100] width 81 height 29
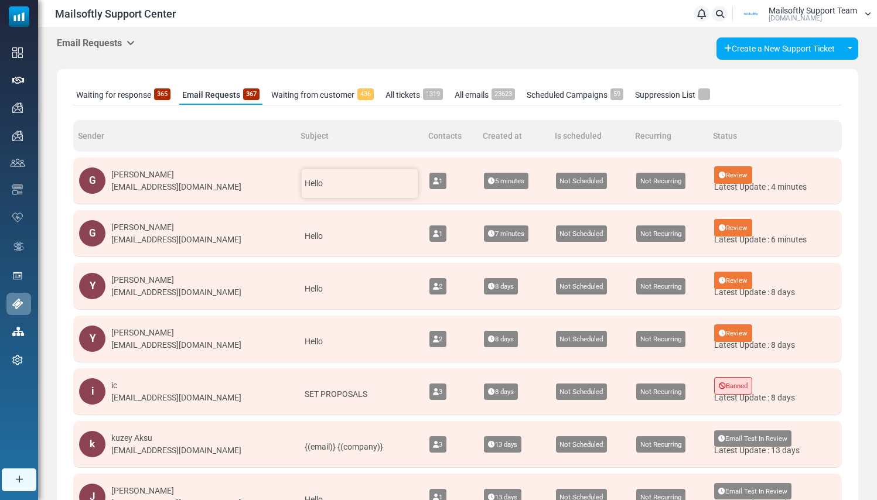
click at [305, 184] on span "Hello" at bounding box center [314, 183] width 18 height 9
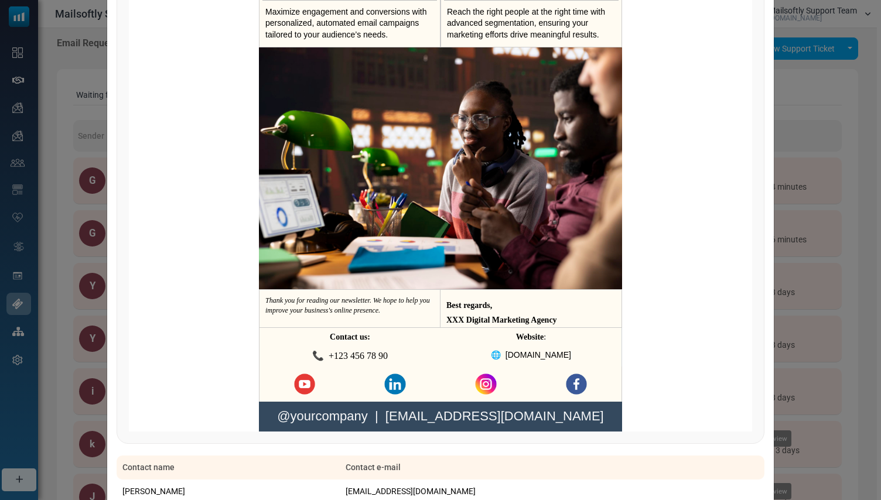
scroll to position [1540, 0]
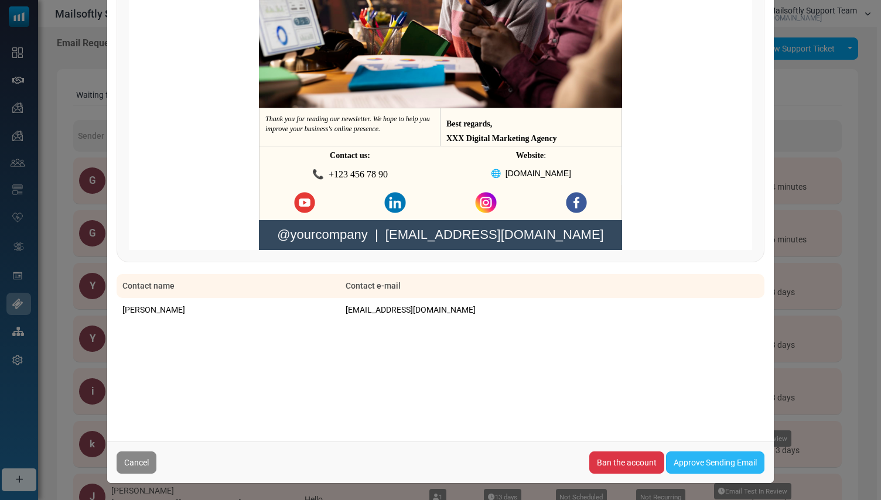
click at [698, 472] on link "Approve Sending Email" at bounding box center [715, 463] width 98 height 22
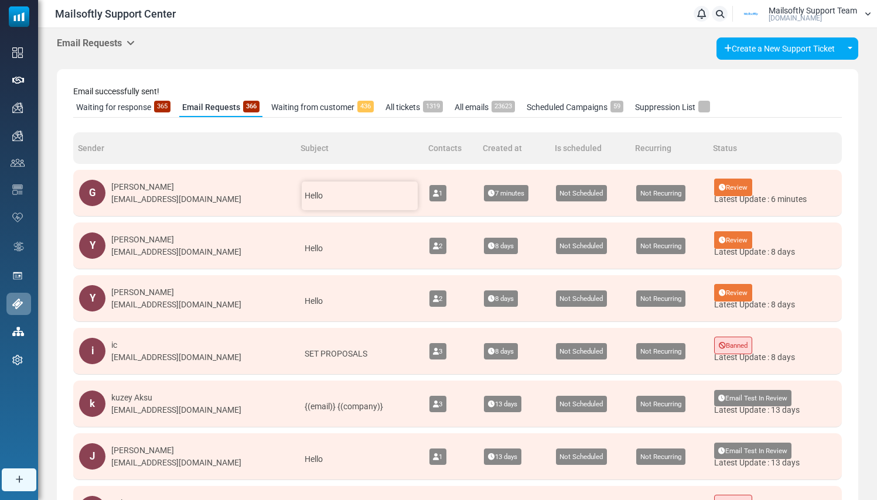
click at [305, 192] on span "Hello" at bounding box center [314, 195] width 18 height 9
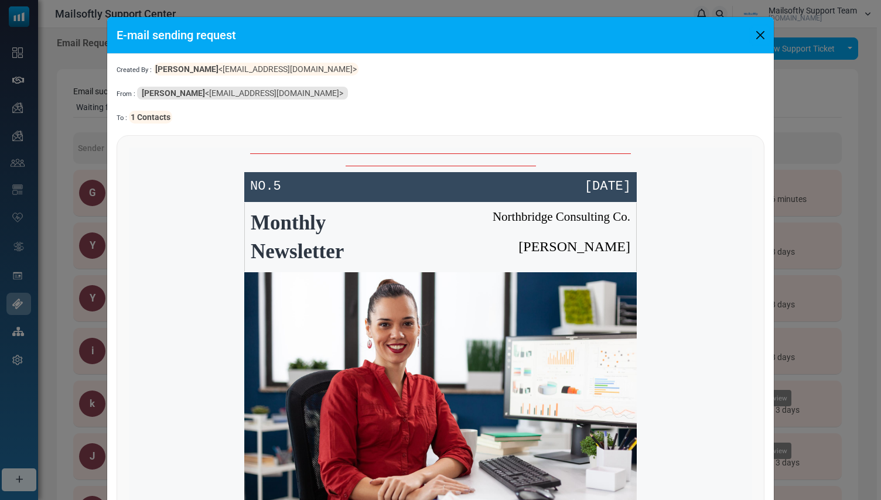
click at [759, 37] on button "Close" at bounding box center [761, 35] width 18 height 18
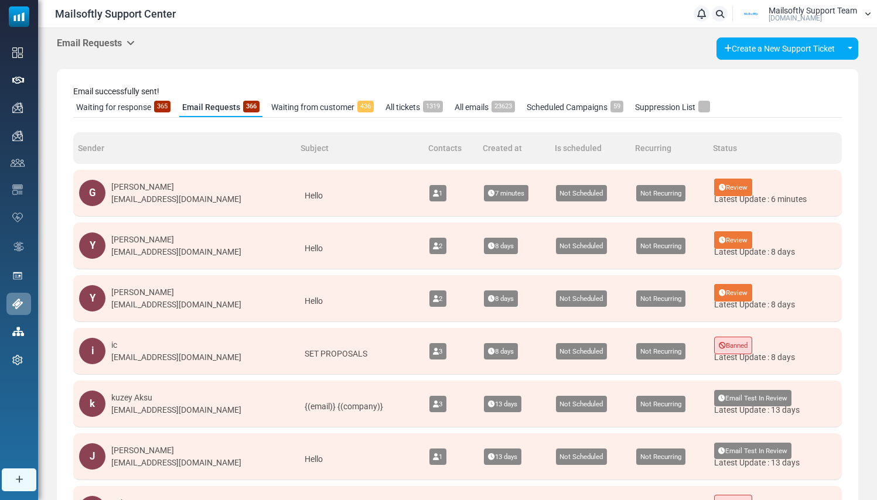
click at [366, 61] on div "Email Requests Support Inbox User Dashboard Control Panel App Announcements Ide…" at bounding box center [457, 403] width 839 height 750
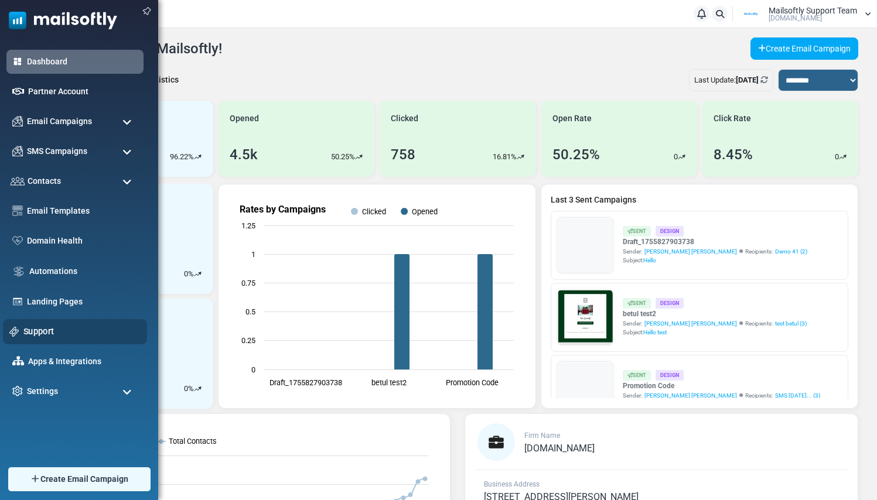
click at [47, 330] on link "Support" at bounding box center [81, 331] width 117 height 13
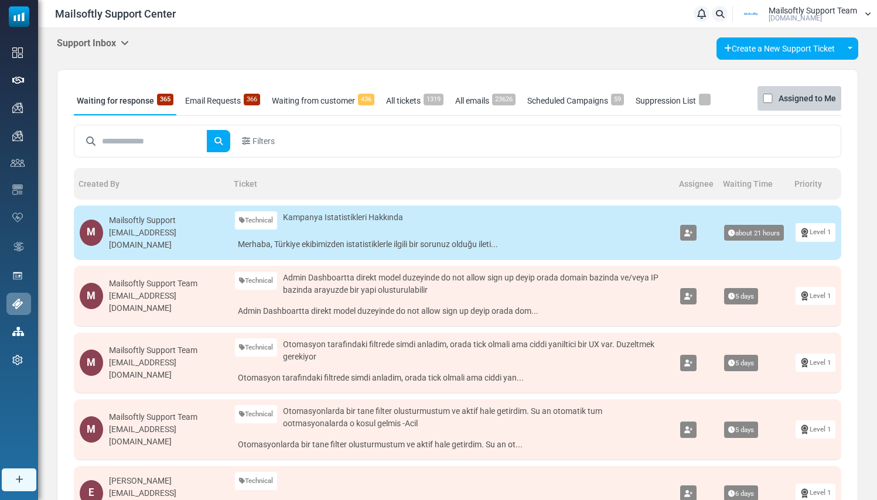
click at [124, 42] on icon at bounding box center [125, 42] width 8 height 9
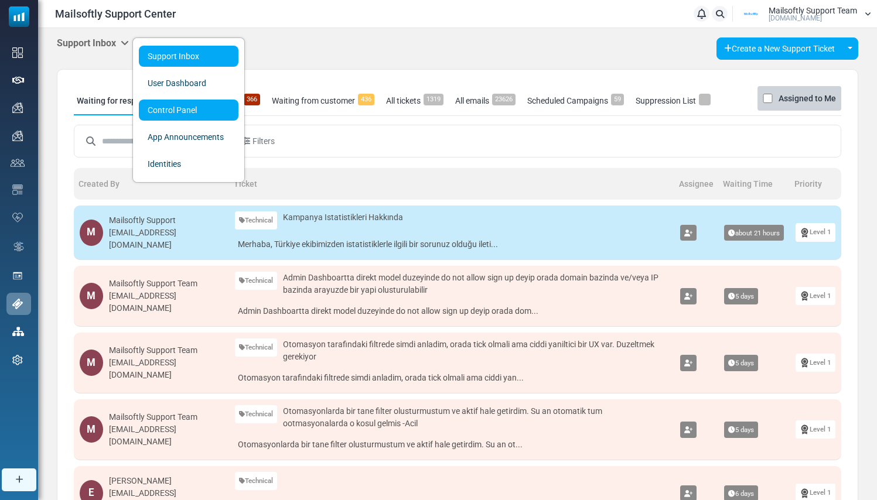
click at [182, 117] on link "Control Panel" at bounding box center [189, 110] width 100 height 21
